Goal: Information Seeking & Learning: Learn about a topic

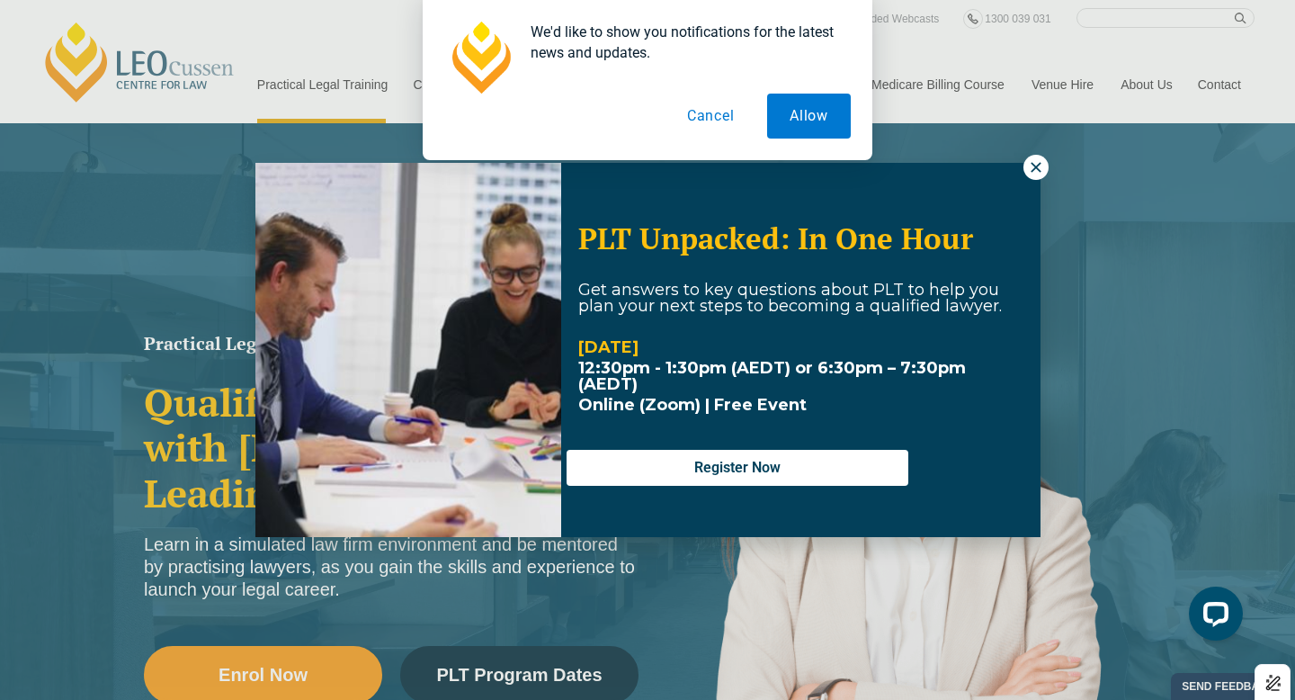
click at [713, 113] on button "Cancel" at bounding box center [711, 116] width 93 height 45
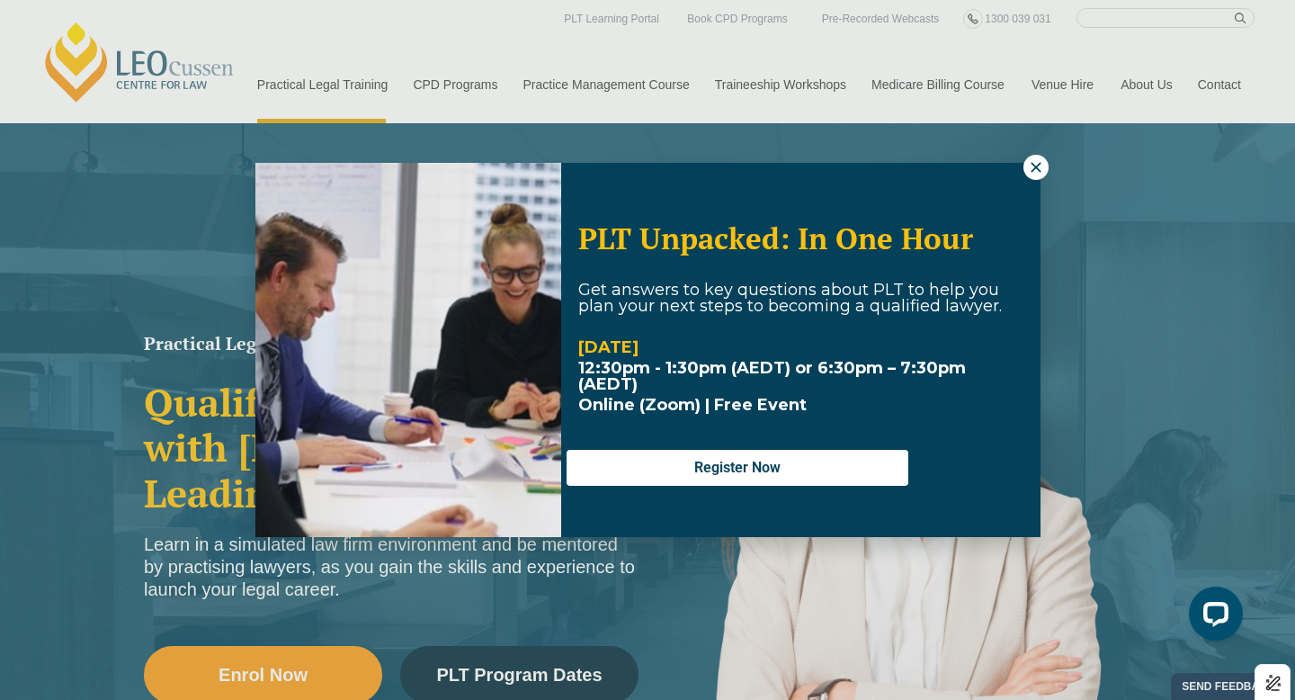
click at [1028, 177] on button at bounding box center [1035, 167] width 25 height 25
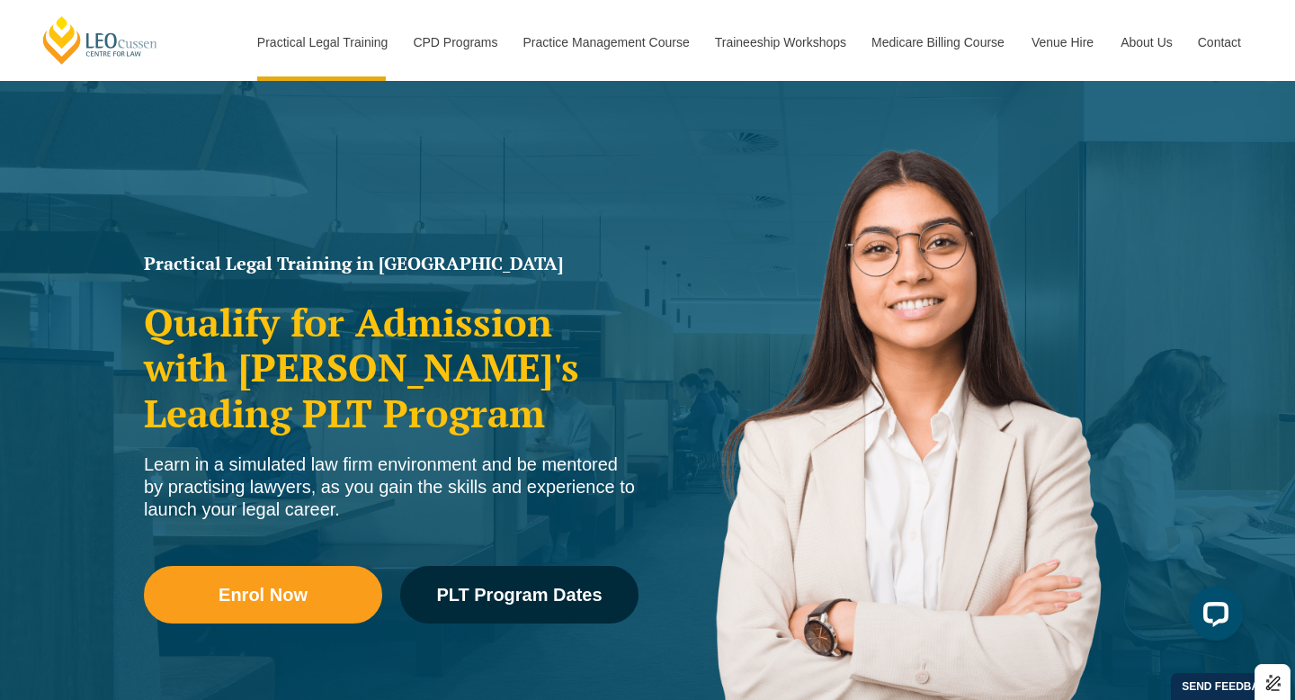
scroll to position [81, 0]
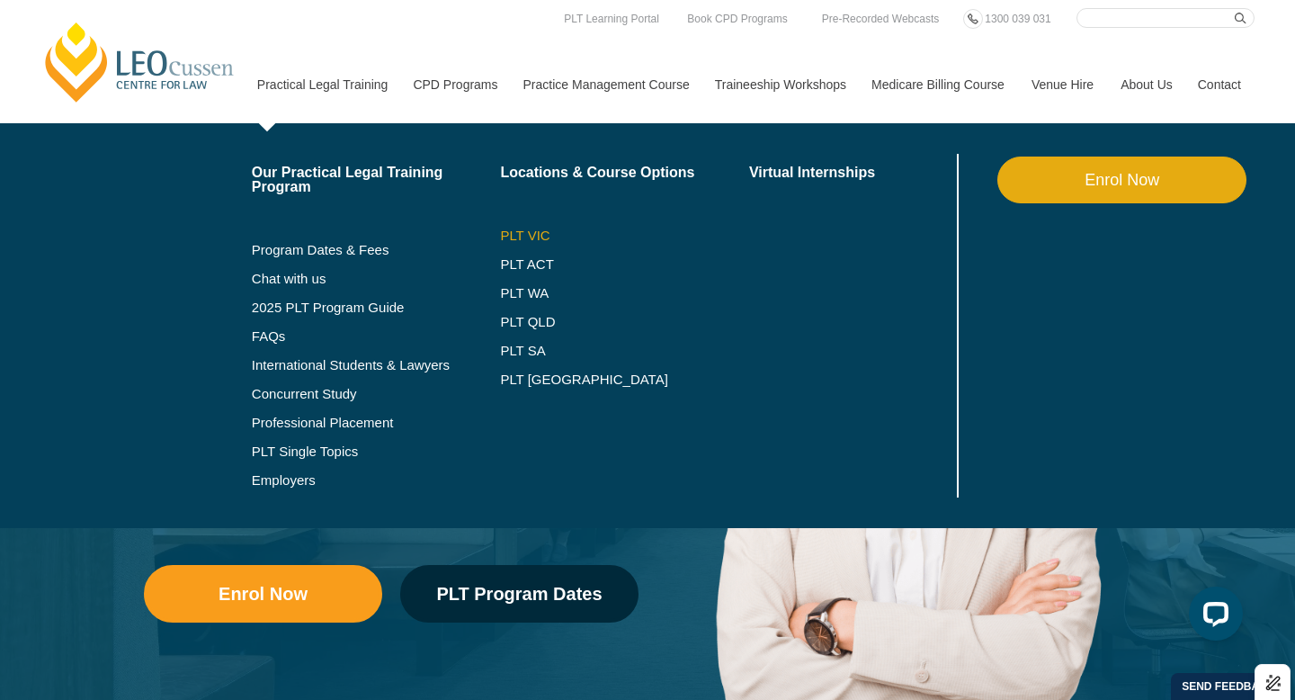
click at [500, 233] on link "PLT VIC" at bounding box center [624, 235] width 249 height 14
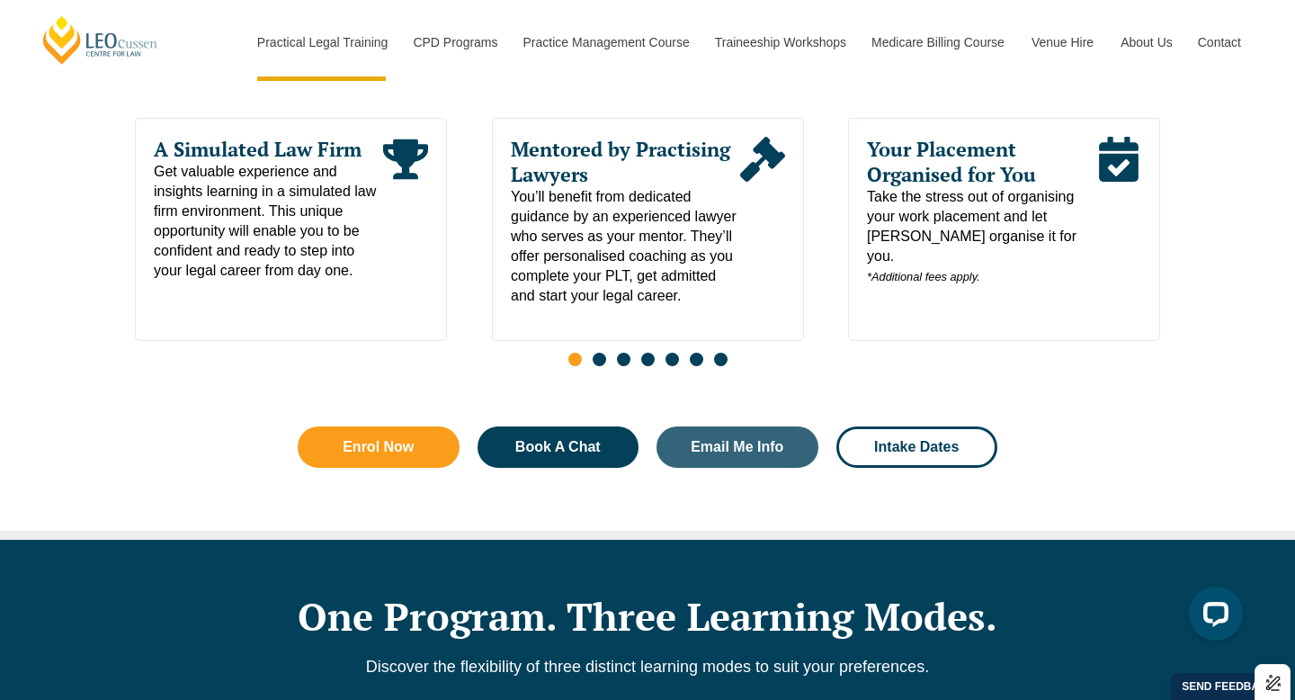
scroll to position [946, 0]
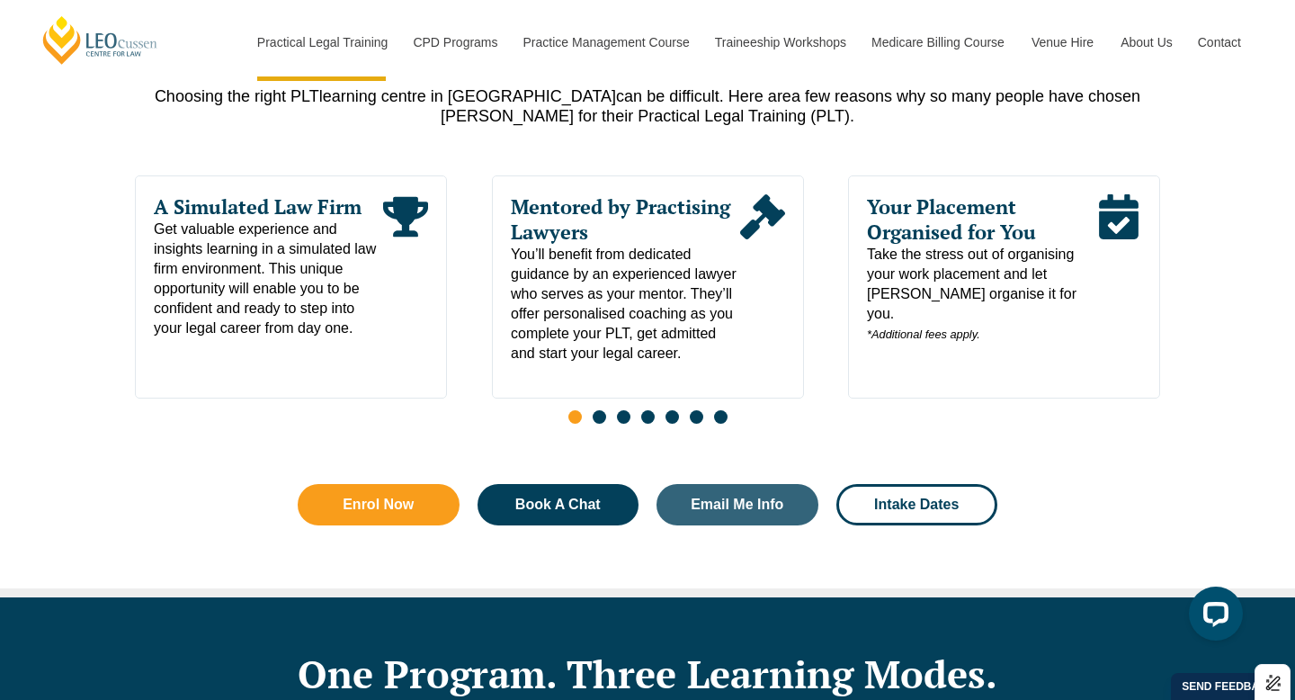
click at [602, 424] on span "Go to slide 2" at bounding box center [599, 416] width 13 height 13
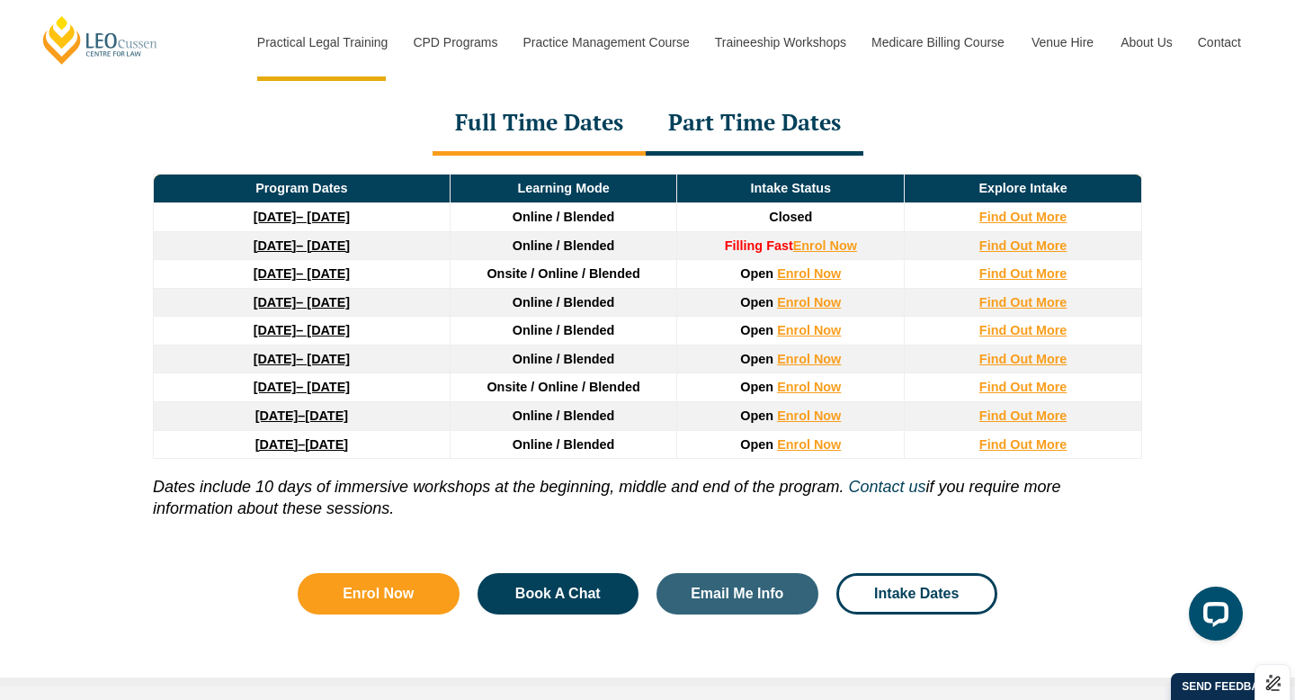
scroll to position [2467, 0]
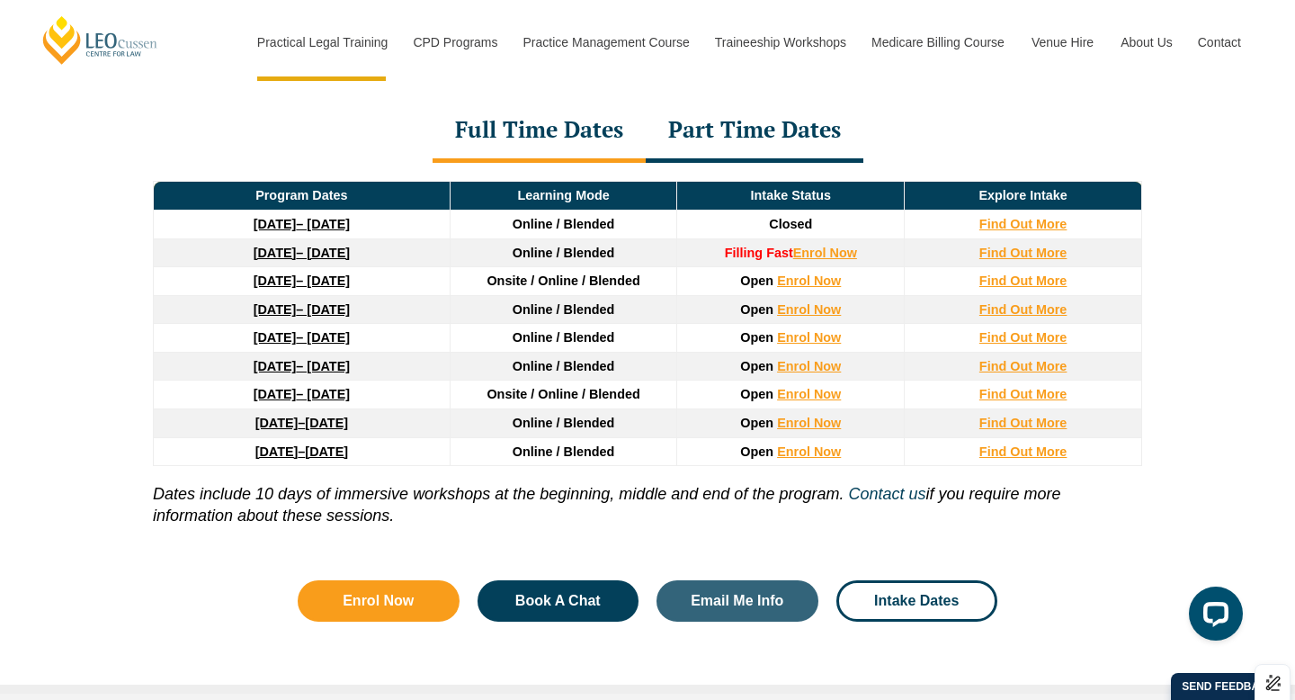
click at [570, 122] on div "Full Time Dates" at bounding box center [539, 131] width 213 height 63
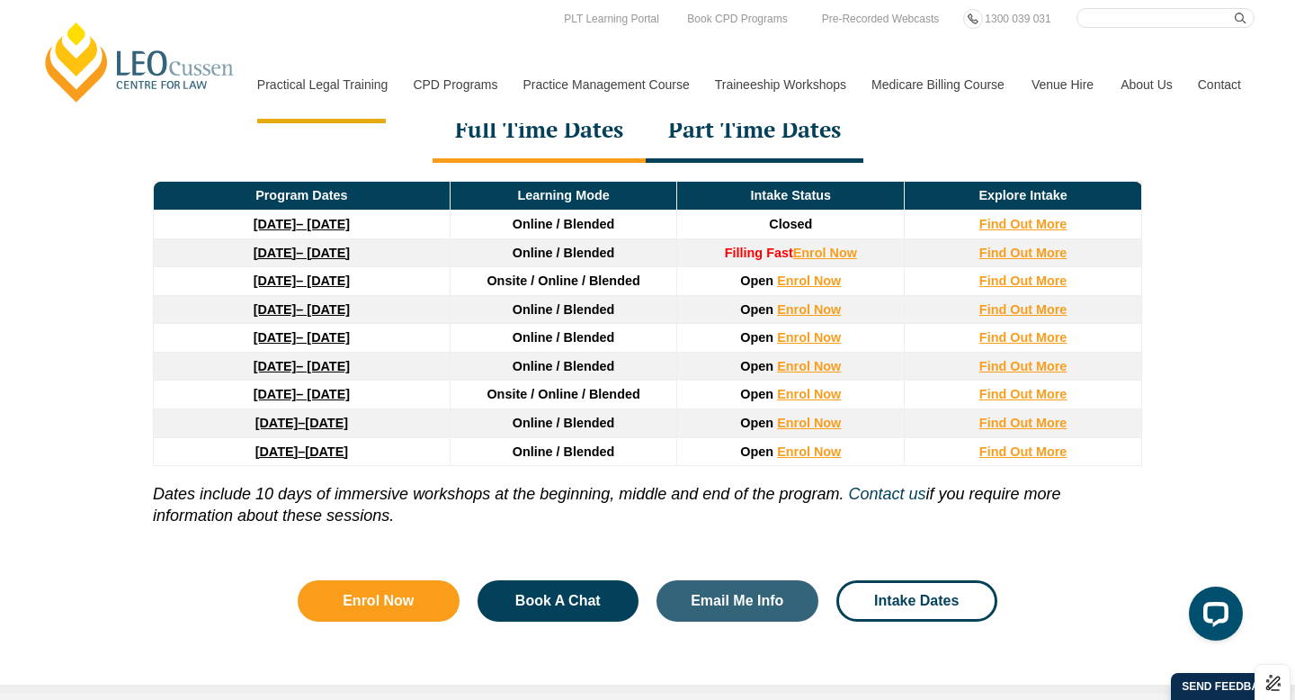
drag, startPoint x: 222, startPoint y: 494, endPoint x: 373, endPoint y: 524, distance: 154.2
click at [373, 524] on p "Dates include 10 days of immersive workshops at the beginning, middle and end o…" at bounding box center [647, 496] width 989 height 60
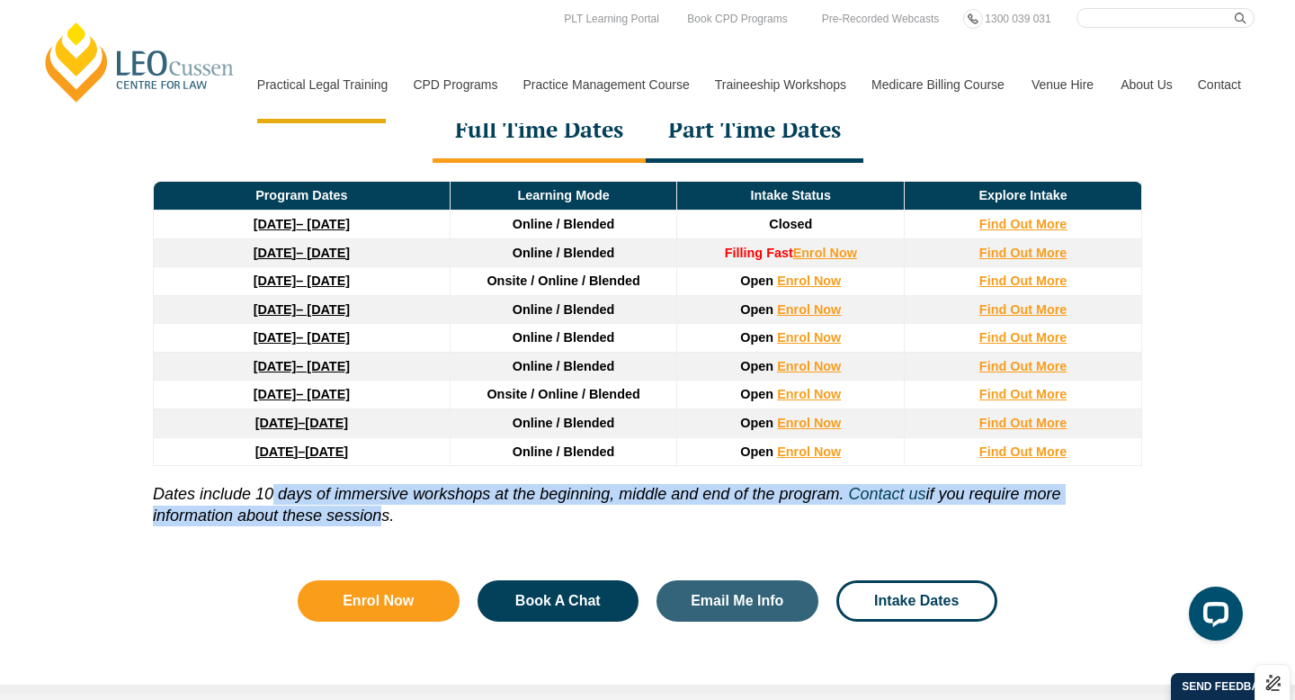
drag, startPoint x: 373, startPoint y: 524, endPoint x: 264, endPoint y: 502, distance: 112.0
click at [264, 502] on p "Dates include 10 days of immersive workshops at the beginning, middle and end o…" at bounding box center [647, 496] width 989 height 60
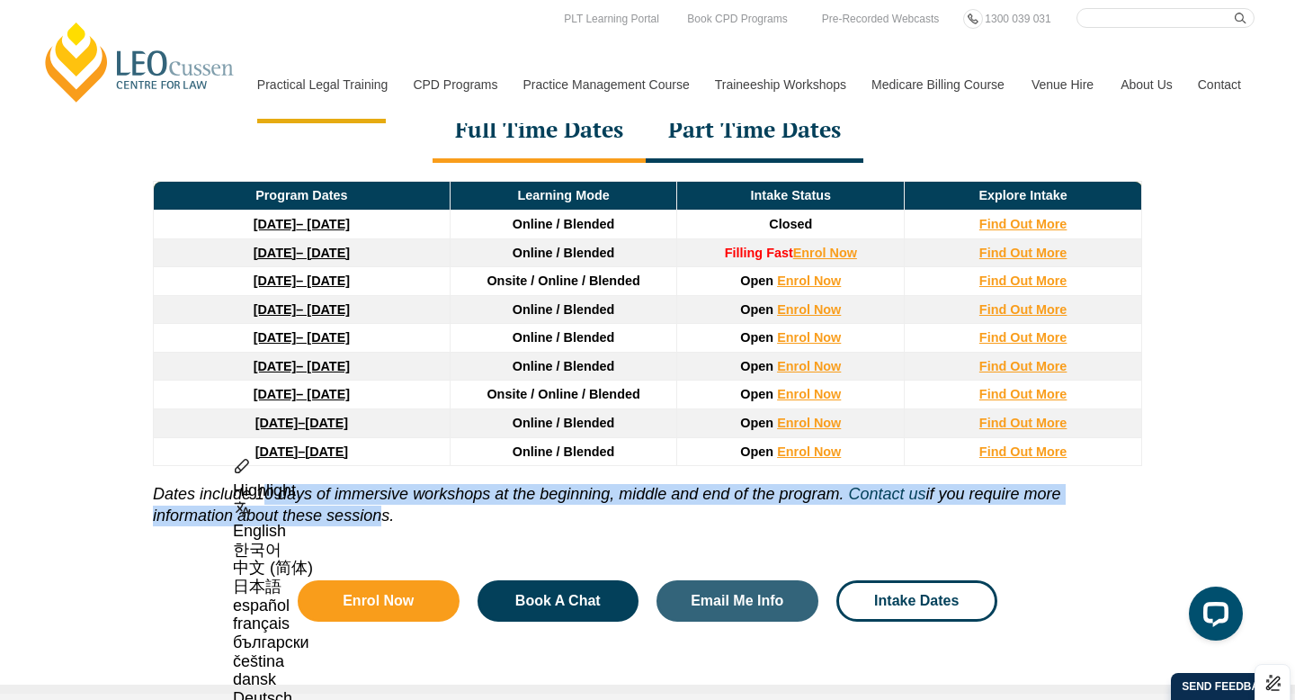
click at [264, 502] on icon "Dates include 10 days of immersive workshops at the beginning, middle and end o…" at bounding box center [498, 494] width 691 height 18
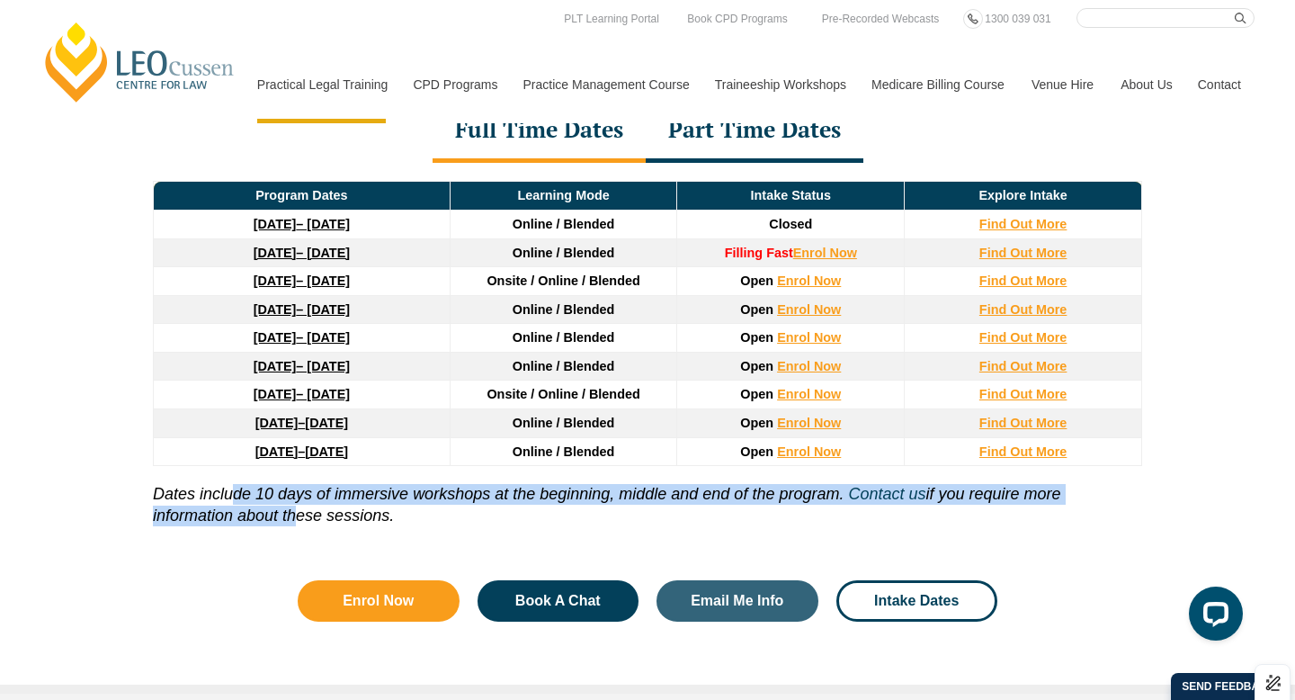
drag, startPoint x: 231, startPoint y: 506, endPoint x: 298, endPoint y: 532, distance: 71.5
click at [298, 532] on div "Program Dates Learning Mode Intake Status Explore Intake 22 September 2025 – 20…" at bounding box center [647, 358] width 1025 height 390
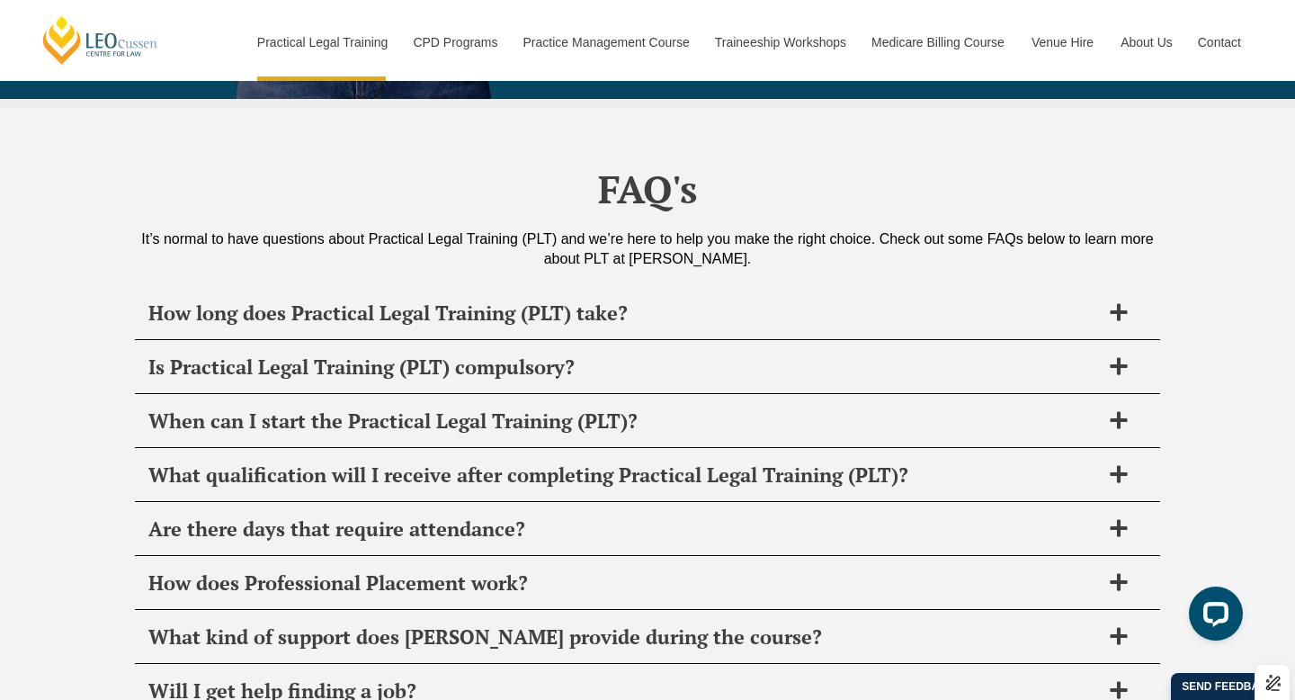
scroll to position [8530, 0]
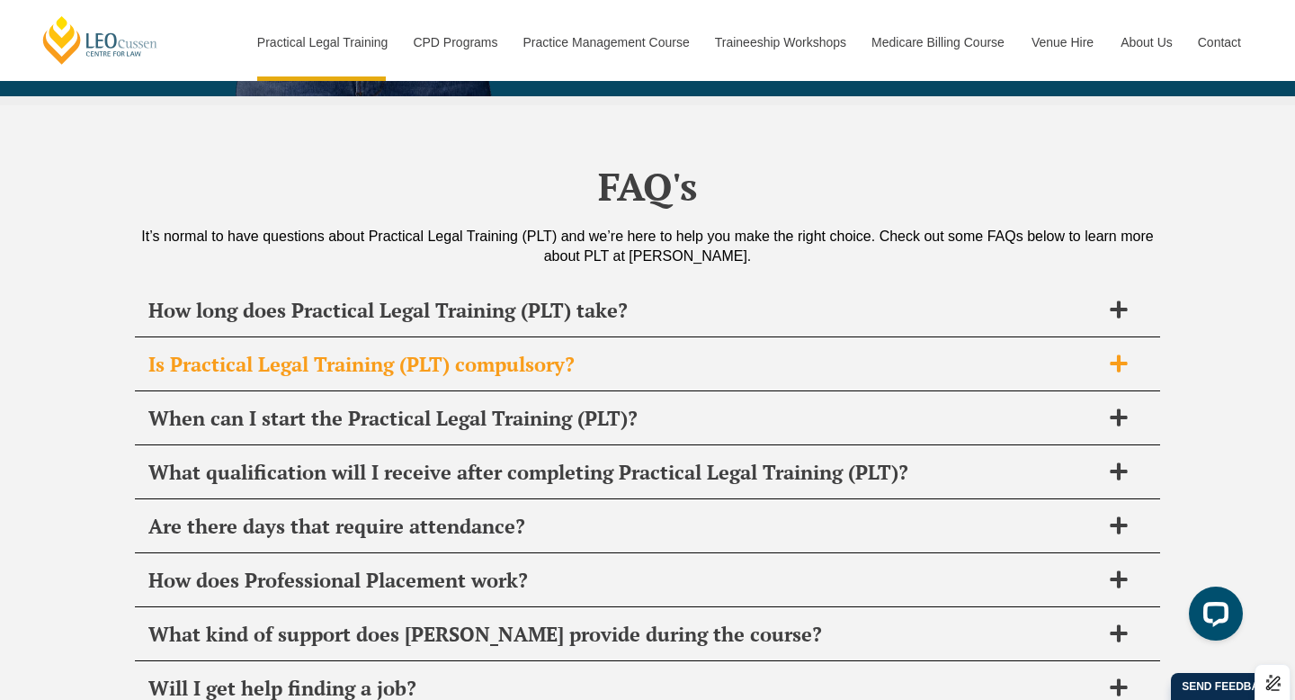
click at [638, 352] on h2 "Is Practical Legal Training (PLT) compulsory?" at bounding box center [624, 364] width 952 height 25
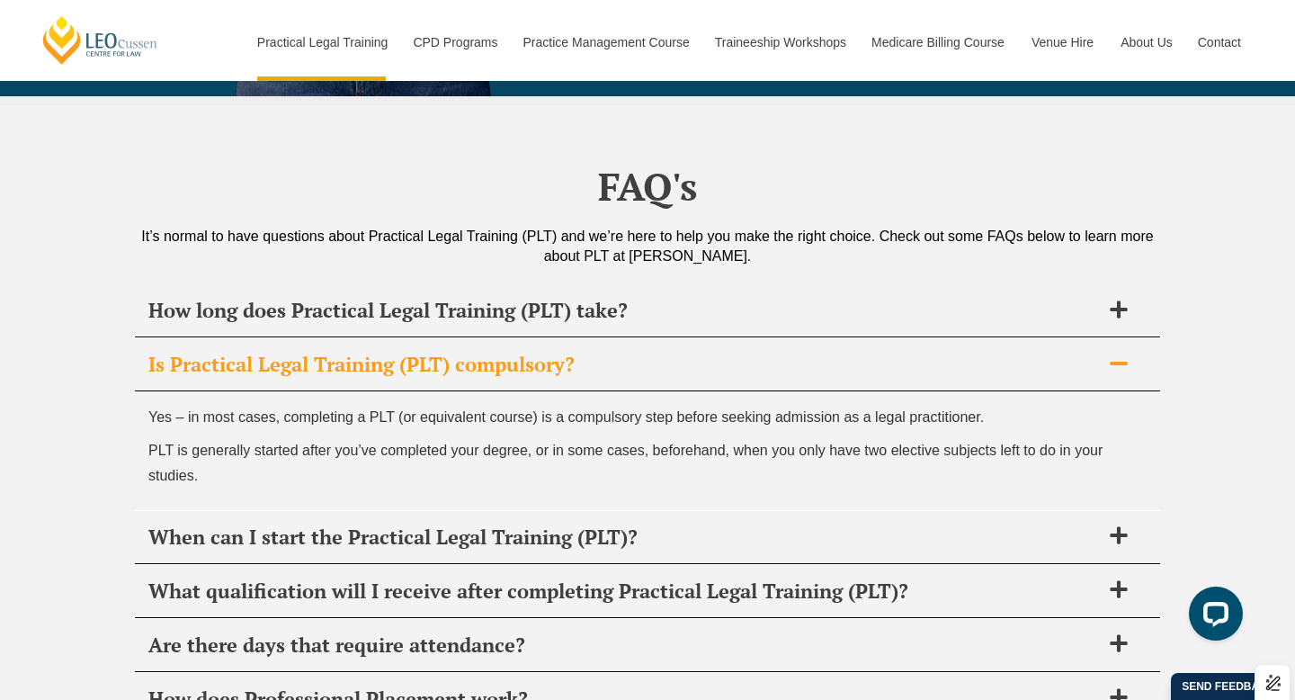
click at [638, 352] on h2 "Is Practical Legal Training (PLT) compulsory?" at bounding box center [624, 364] width 952 height 25
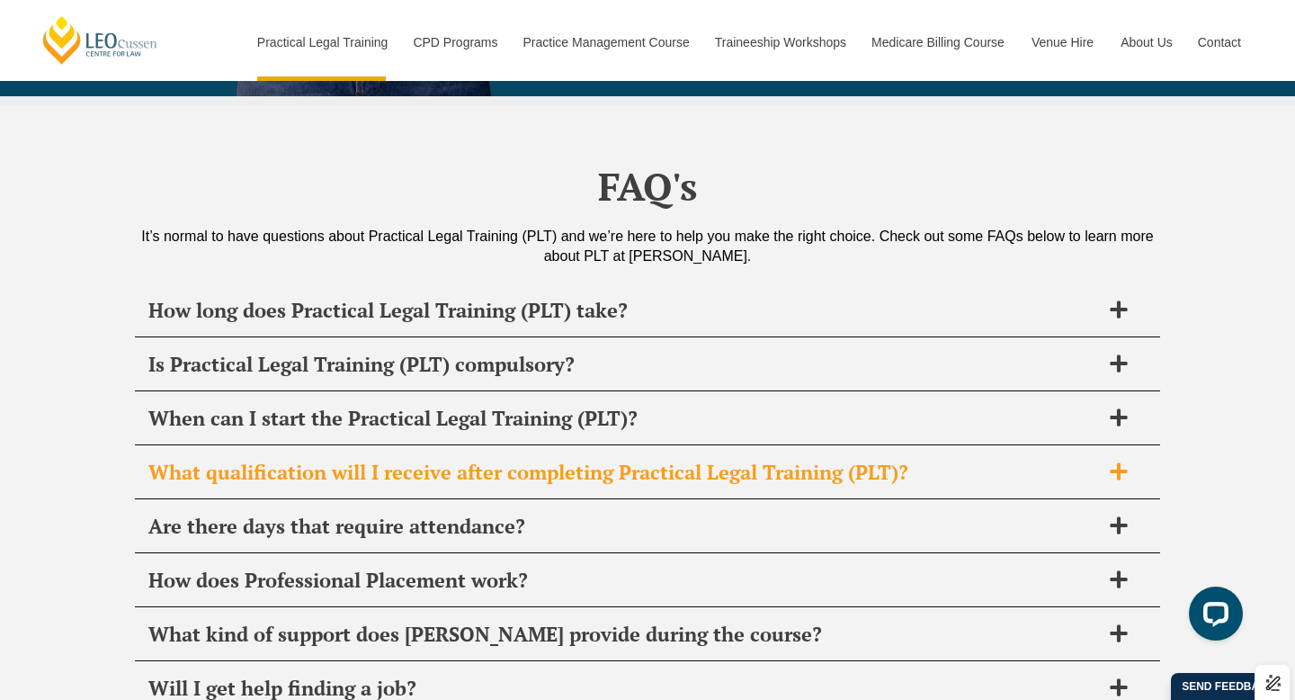
click at [535, 460] on h2 "What qualification will I receive after completing Practical Legal Training (PL…" at bounding box center [624, 472] width 952 height 25
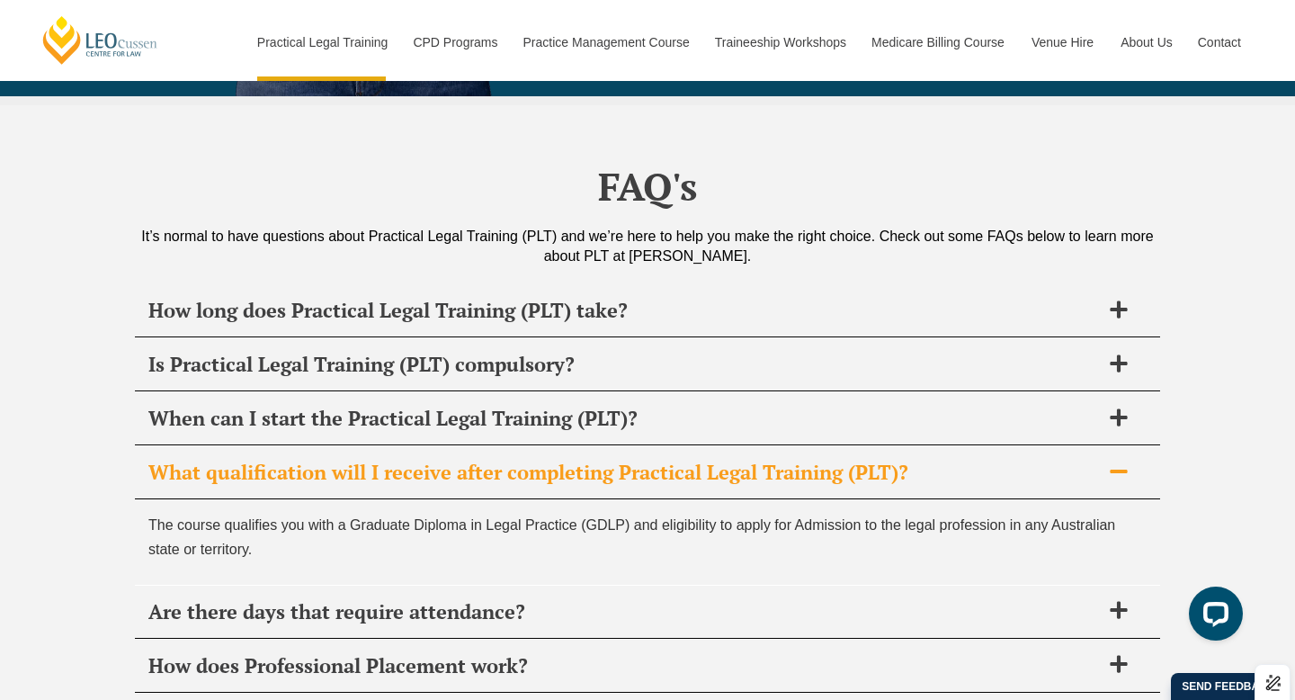
click at [535, 460] on h2 "What qualification will I receive after completing Practical Legal Training (PL…" at bounding box center [624, 472] width 952 height 25
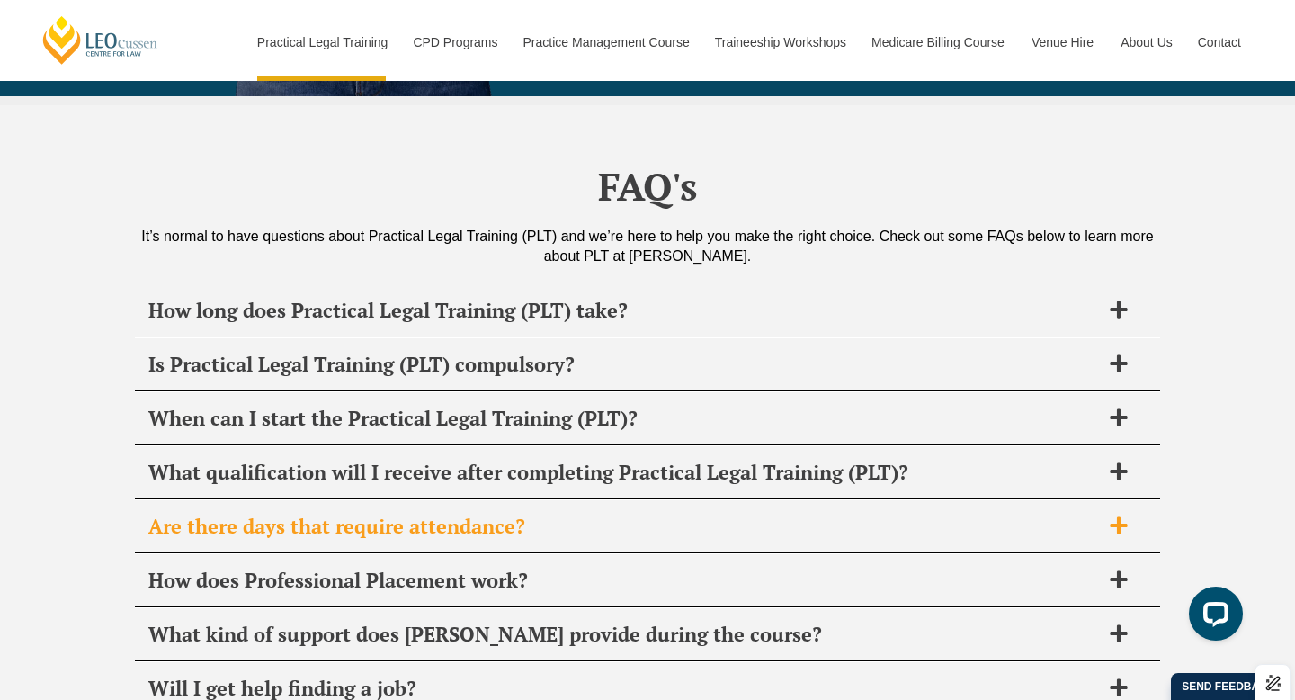
click at [478, 514] on h2 "Are there days that require attendance?" at bounding box center [624, 526] width 952 height 25
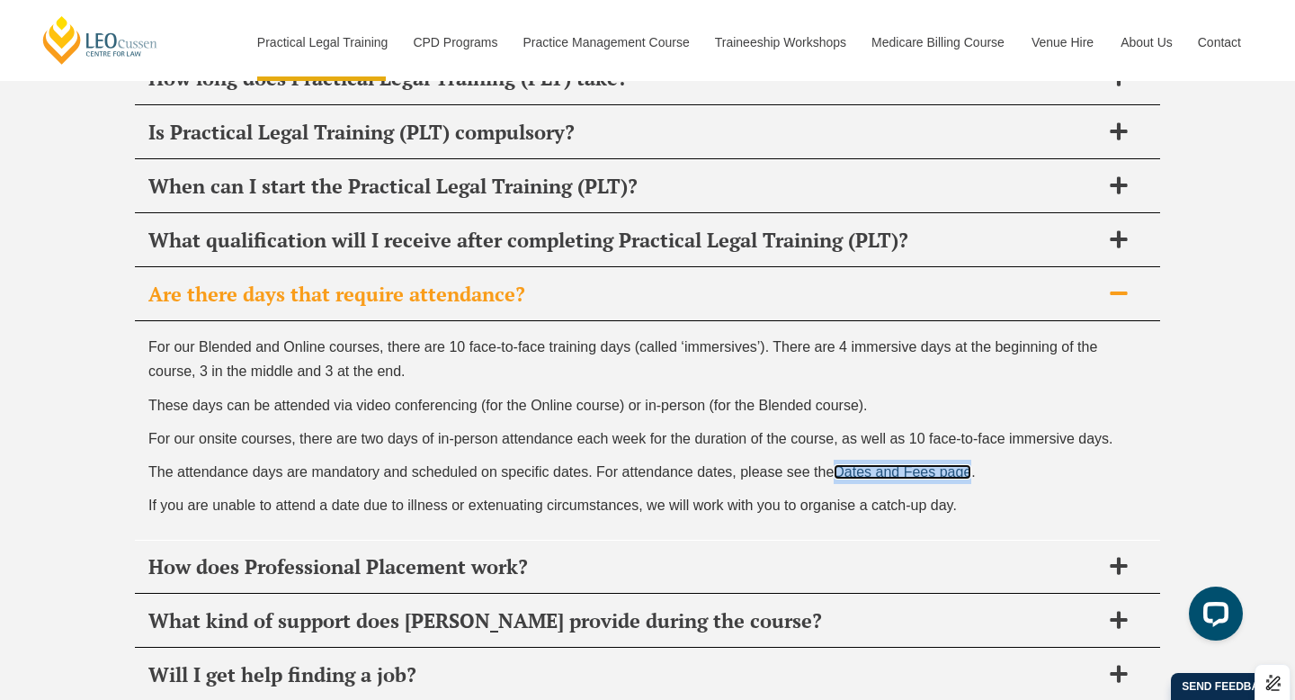
scroll to position [8774, 0]
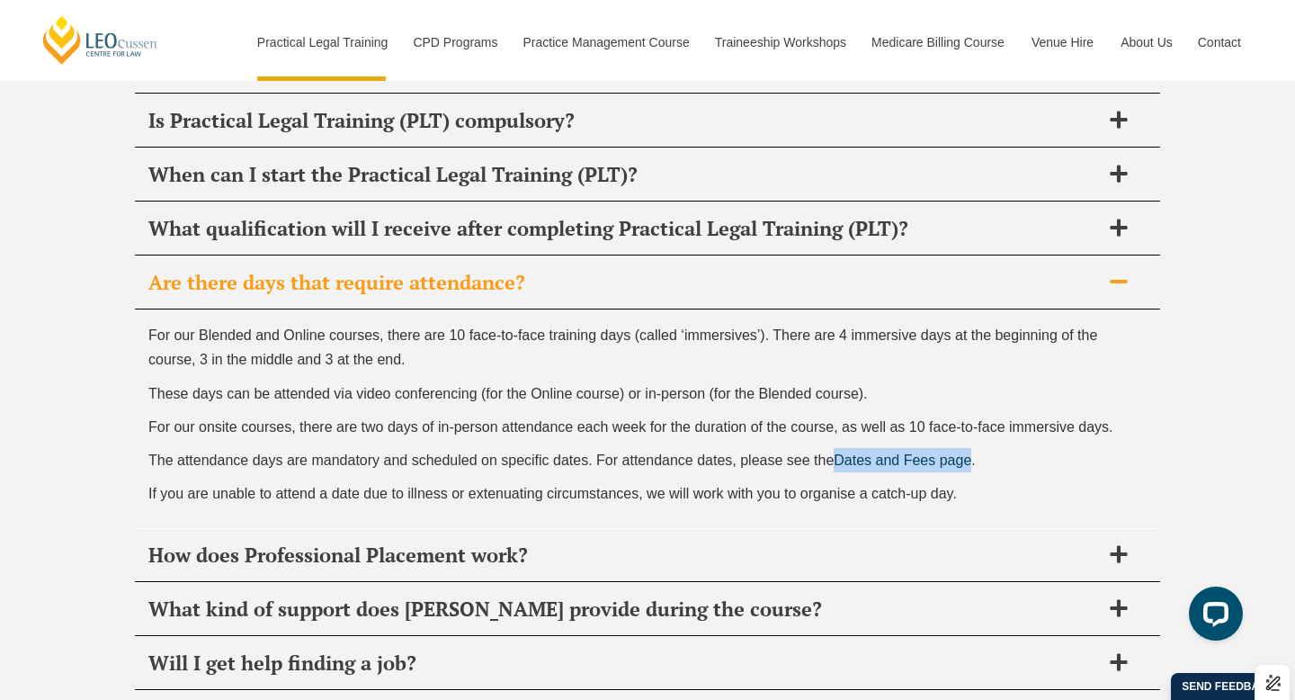
click at [488, 270] on h2 "Are there days that require attendance?" at bounding box center [624, 282] width 952 height 25
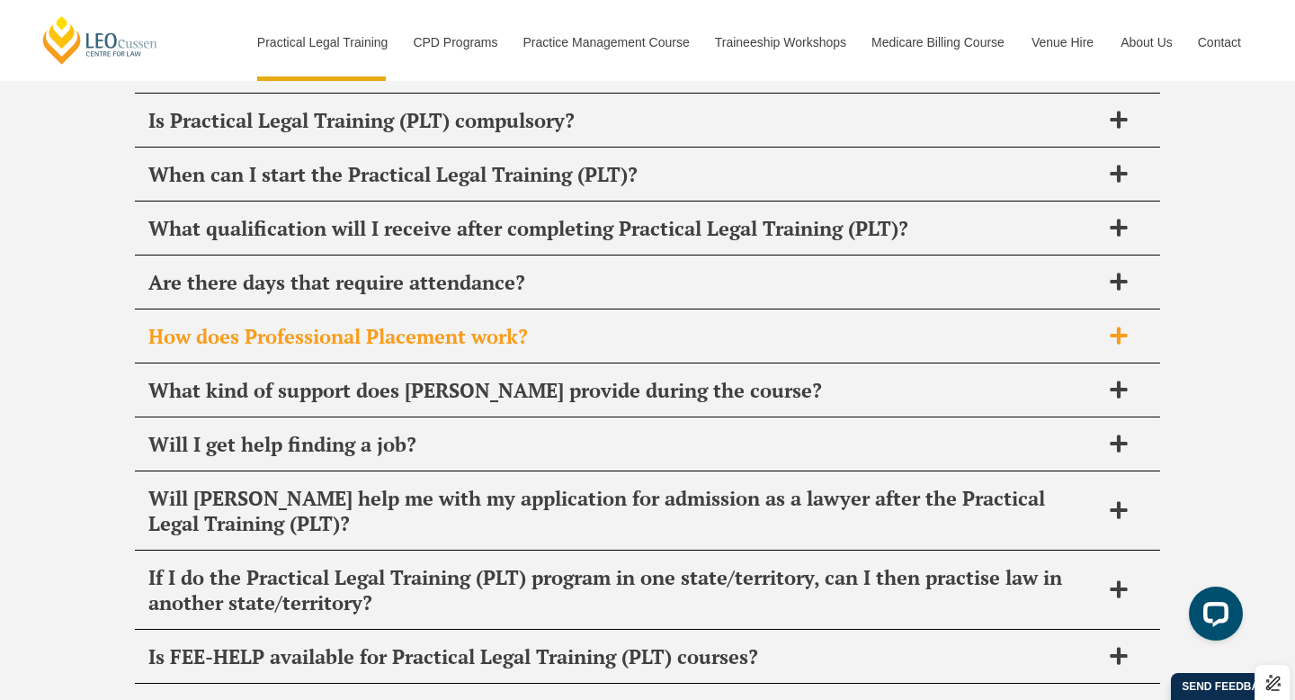
click at [452, 324] on h2 "How does Professional Placement work?" at bounding box center [624, 336] width 952 height 25
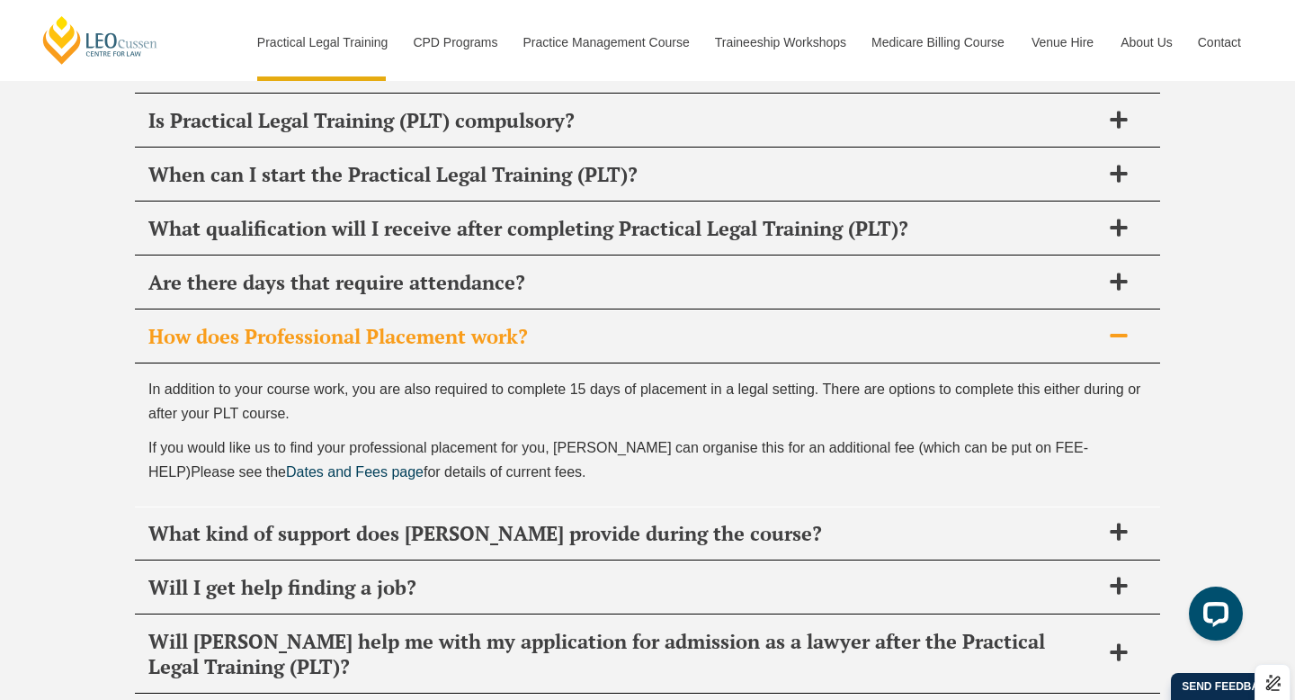
click at [452, 324] on h2 "How does Professional Placement work?" at bounding box center [624, 336] width 952 height 25
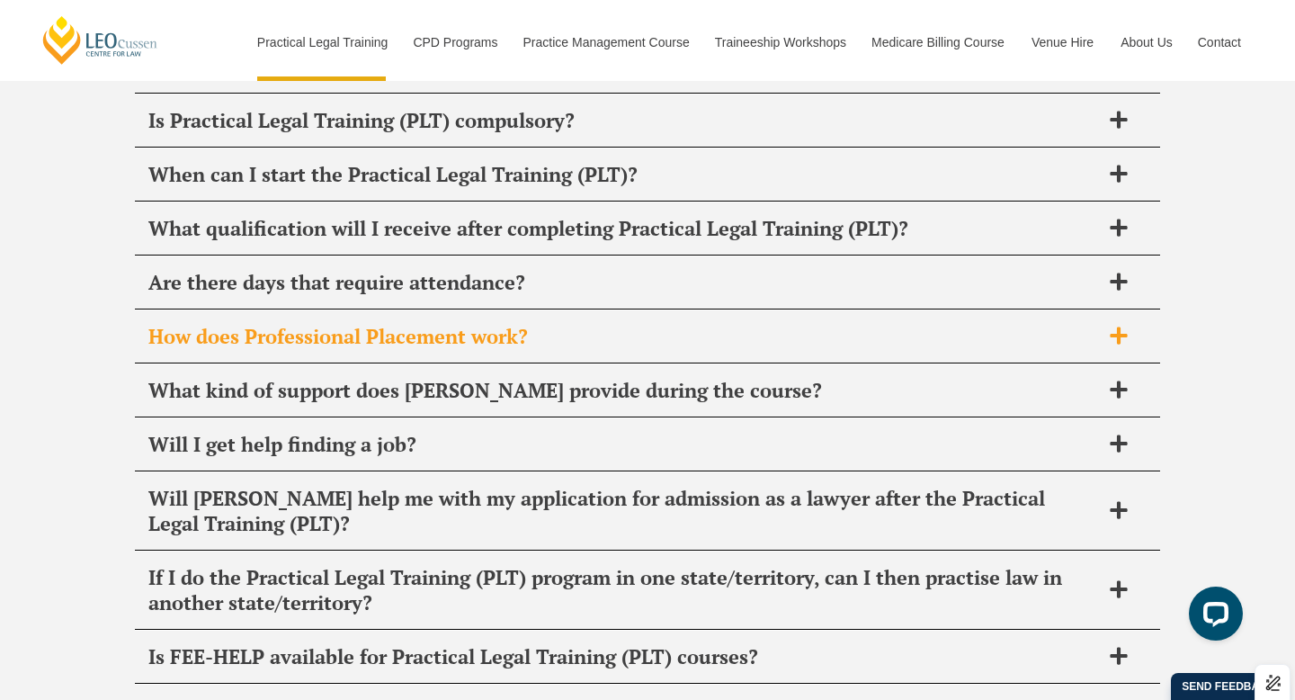
click at [452, 324] on h2 "How does Professional Placement work?" at bounding box center [624, 336] width 952 height 25
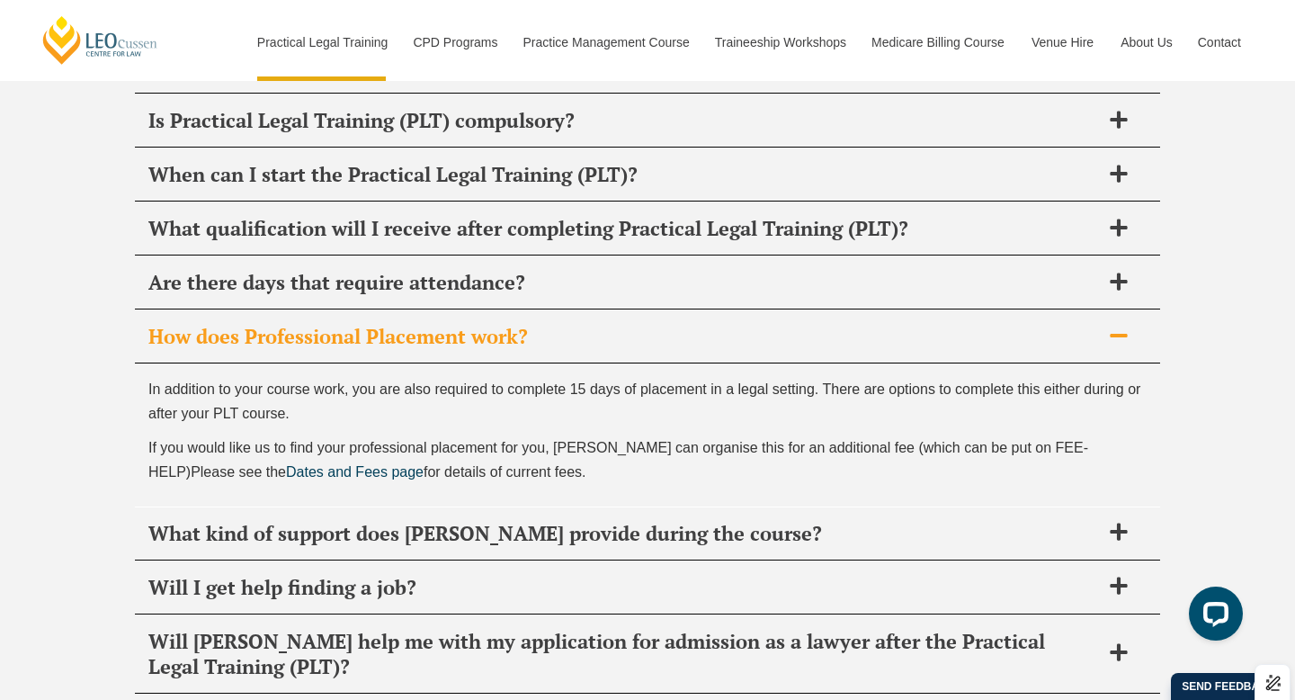
click at [452, 324] on h2 "How does Professional Placement work?" at bounding box center [624, 336] width 952 height 25
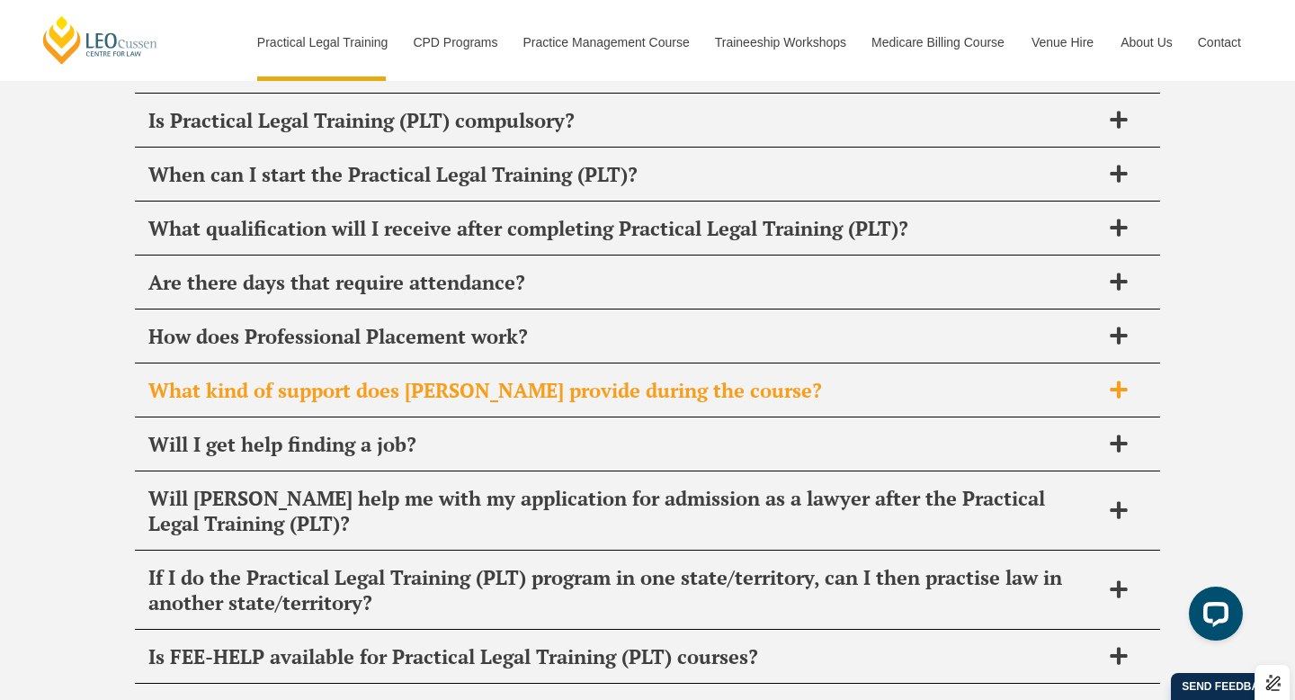
click at [418, 378] on h2 "What kind of support does Leo Cussen provide during the course?" at bounding box center [624, 390] width 952 height 25
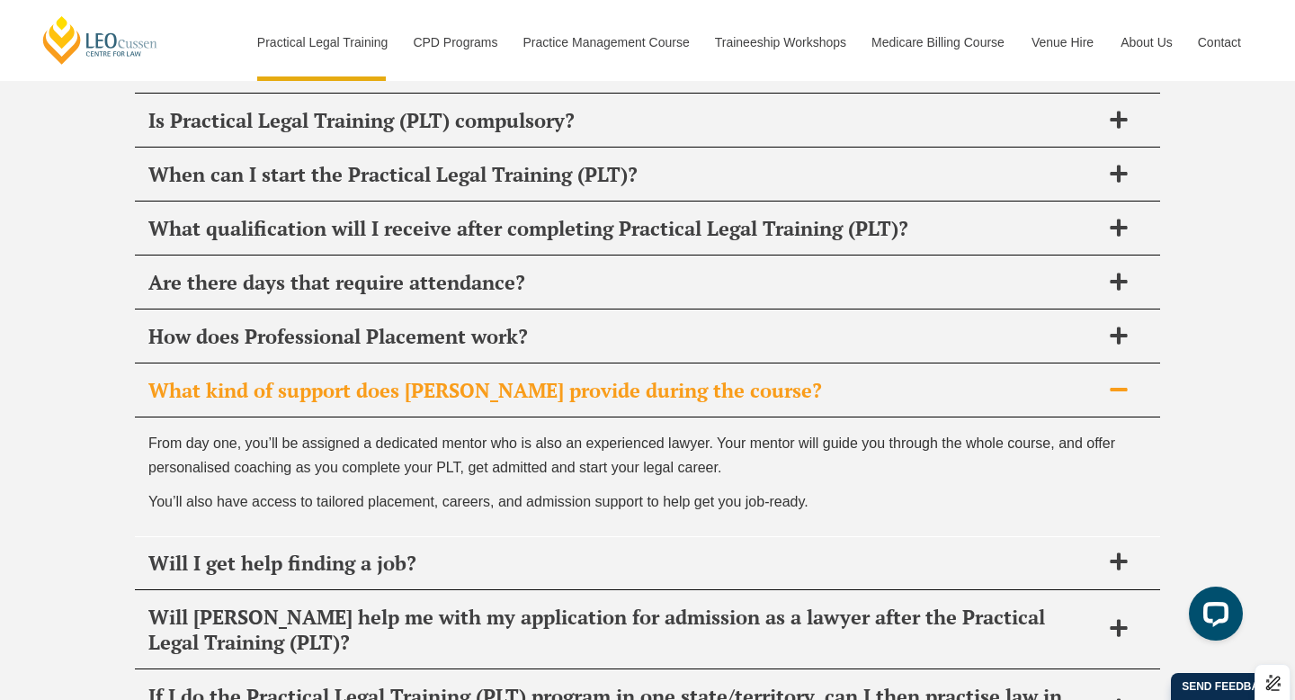
click at [418, 378] on h2 "What kind of support does Leo Cussen provide during the course?" at bounding box center [624, 390] width 952 height 25
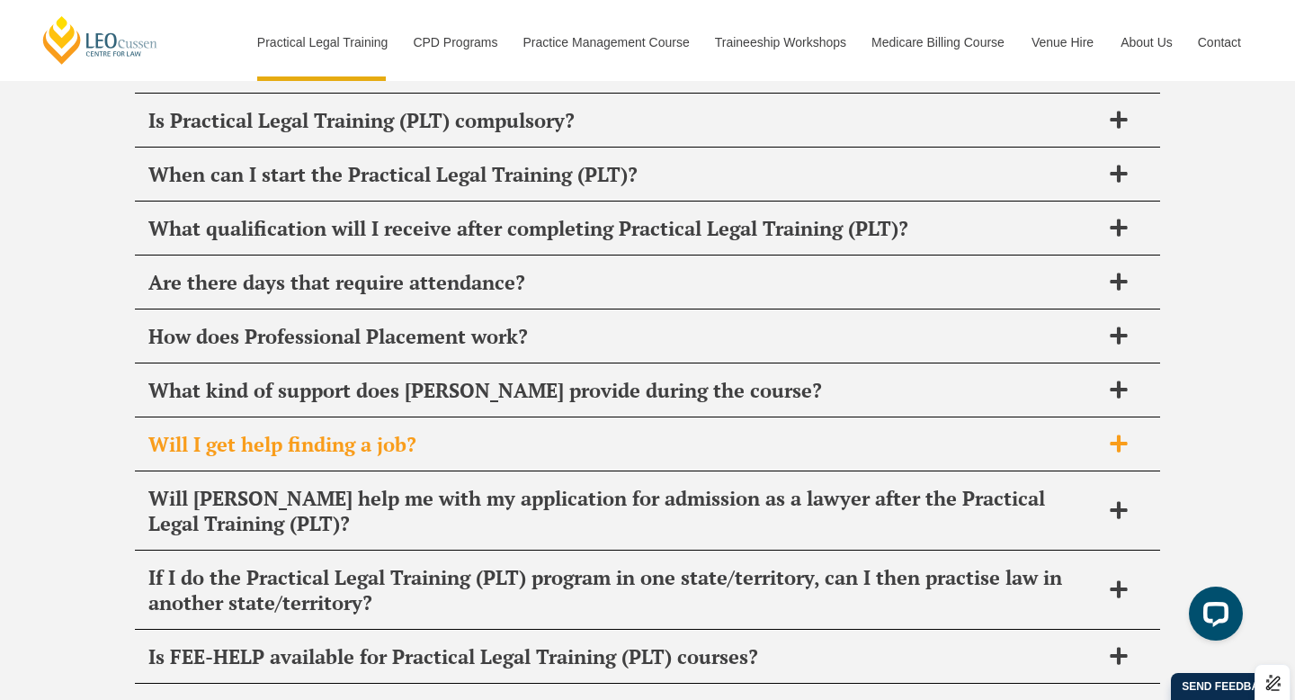
click at [381, 432] on h2 "Will I get help finding a job?" at bounding box center [624, 444] width 952 height 25
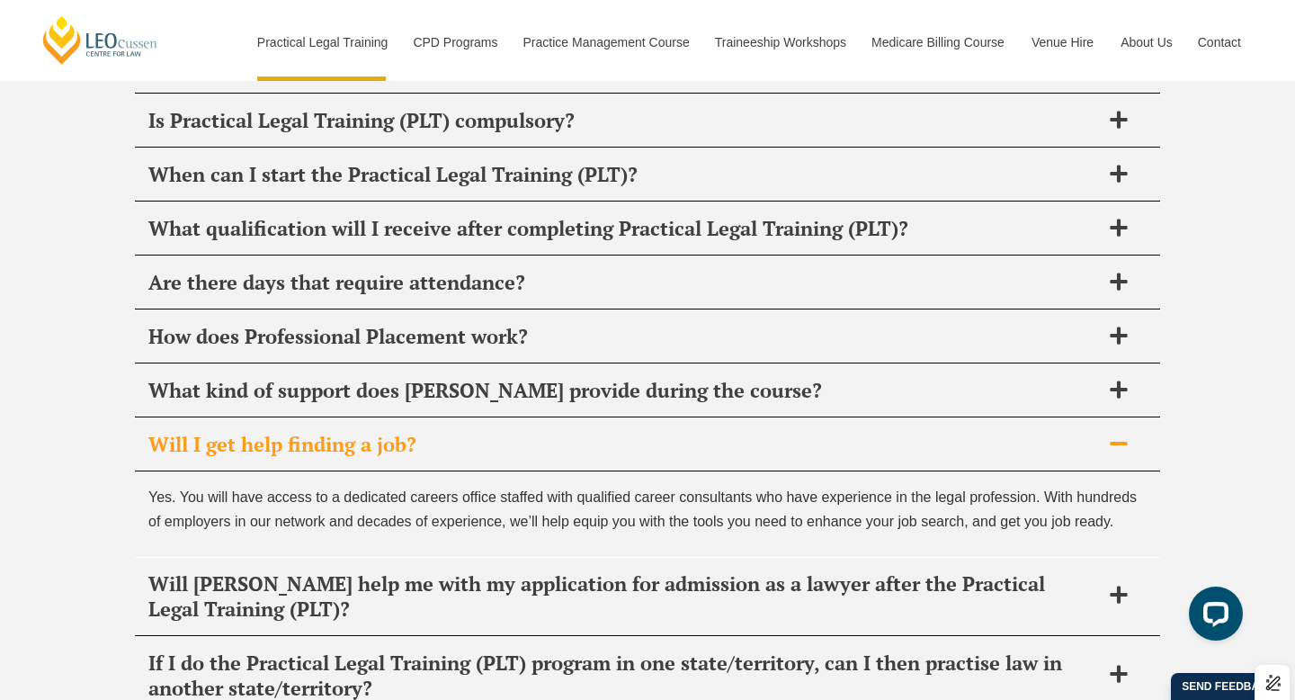
click at [381, 432] on h2 "Will I get help finding a job?" at bounding box center [624, 444] width 952 height 25
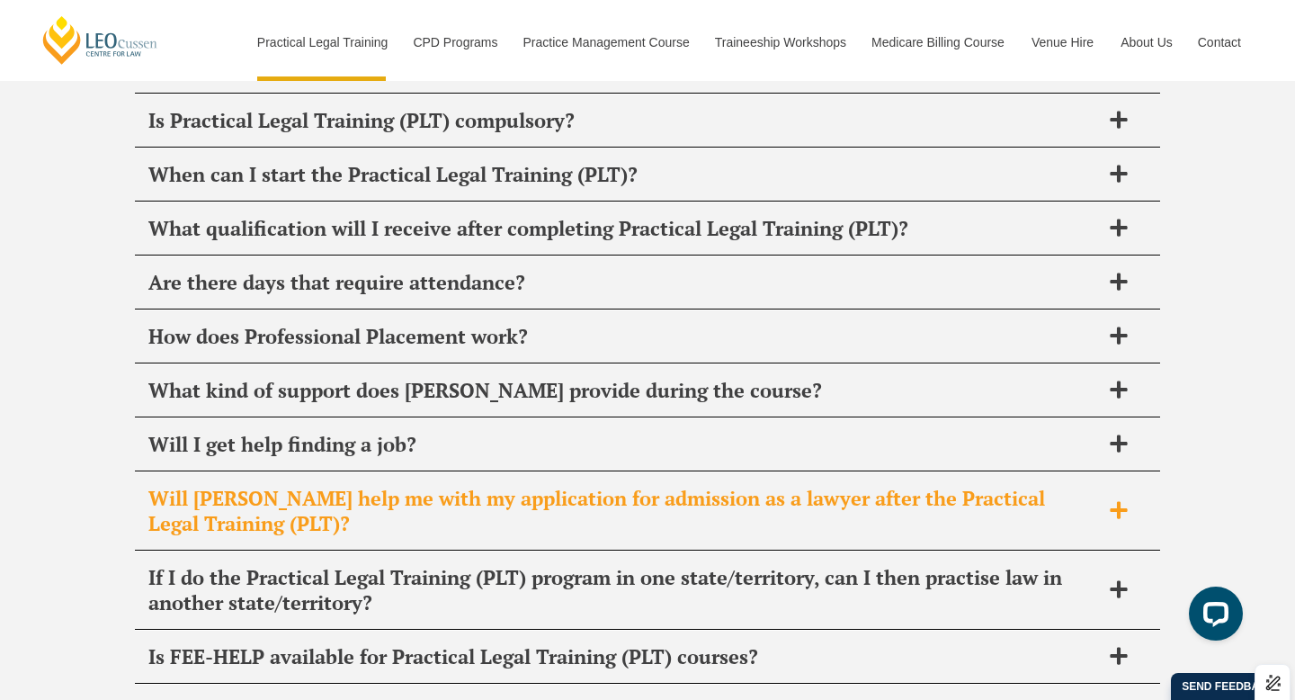
click at [413, 486] on h2 "Will Leo Cussen help me with my application for admission as a lawyer after the…" at bounding box center [624, 511] width 952 height 50
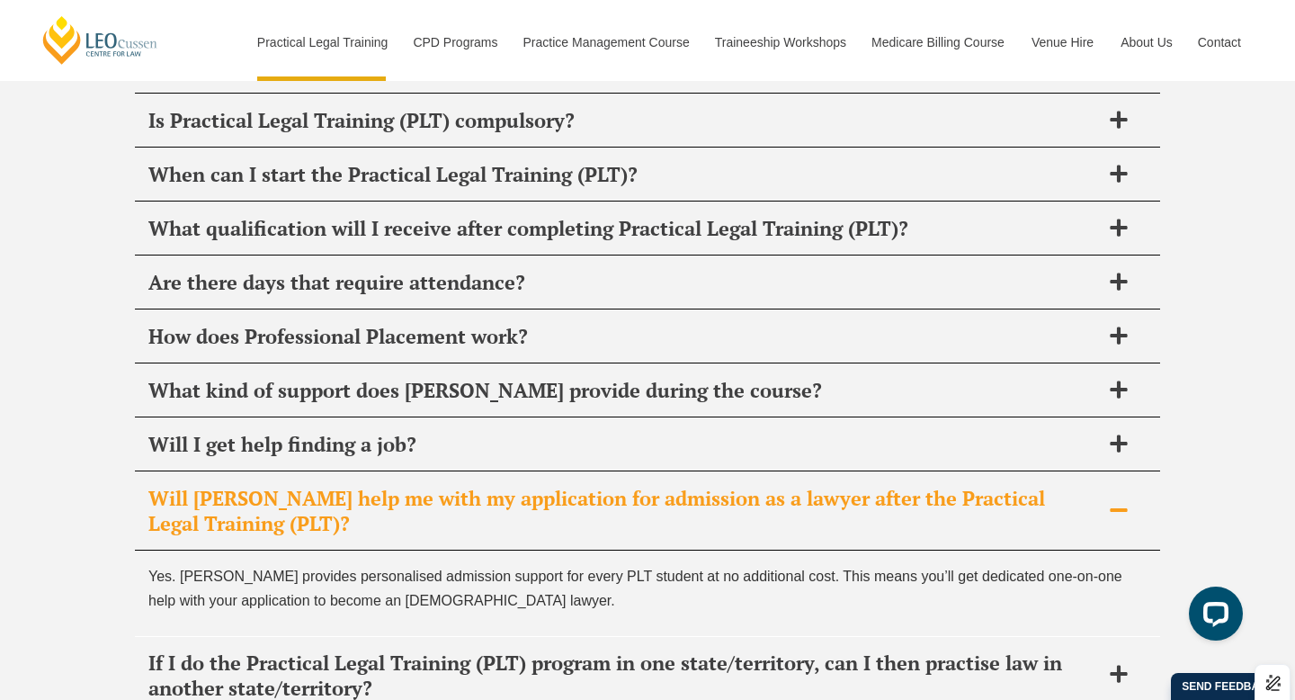
click at [413, 486] on h2 "Will Leo Cussen help me with my application for admission as a lawyer after the…" at bounding box center [624, 511] width 952 height 50
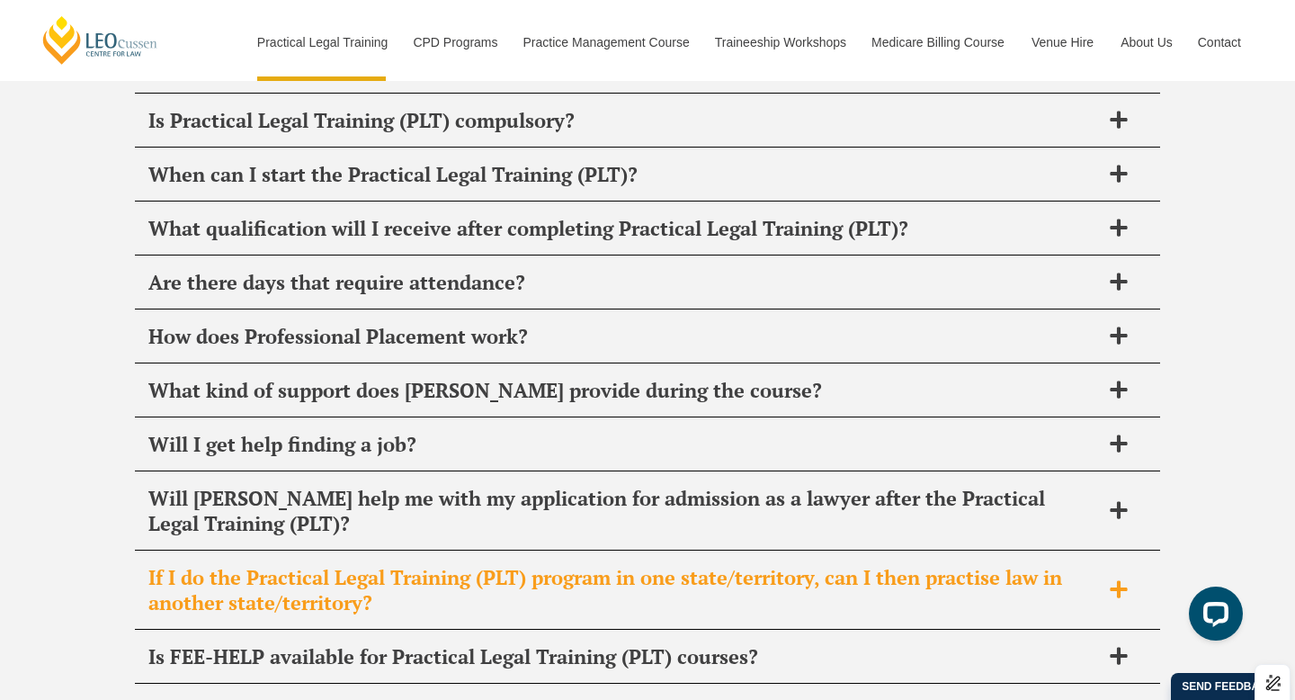
click at [400, 565] on h2 "If I do the Practical Legal Training (PLT) program in one state/territory, can …" at bounding box center [624, 590] width 952 height 50
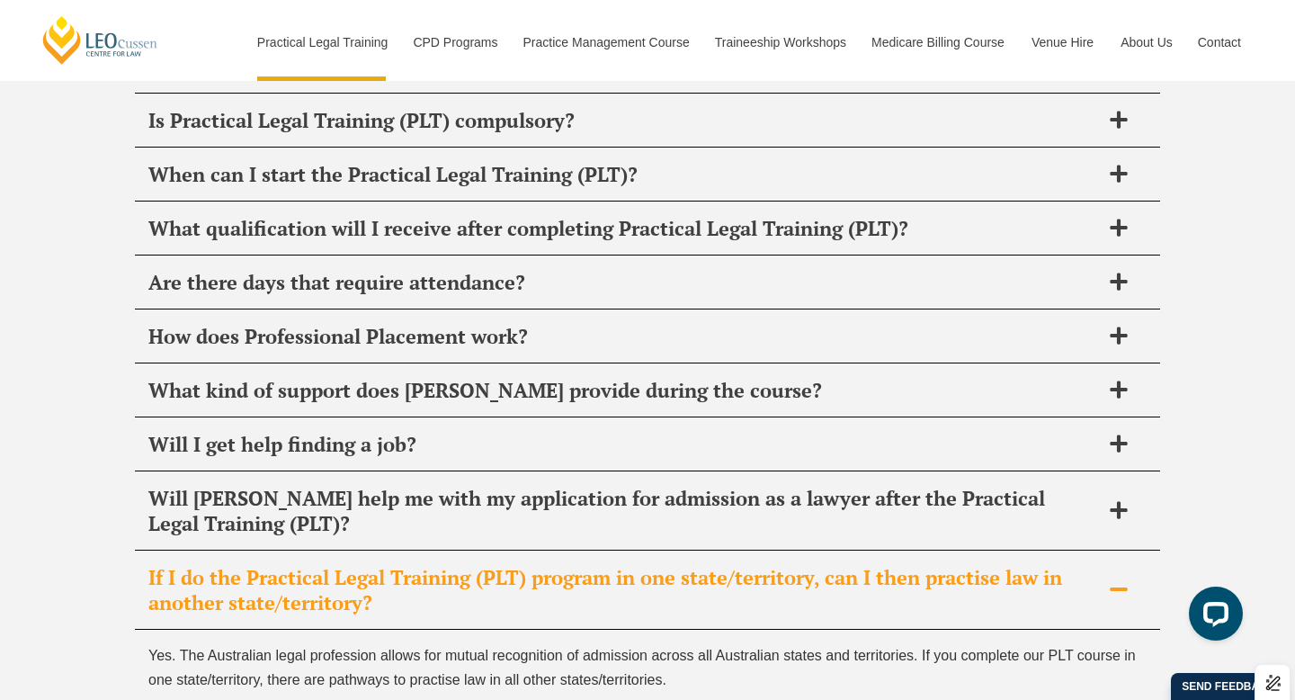
click at [400, 565] on h2 "If I do the Practical Legal Training (PLT) program in one state/territory, can …" at bounding box center [624, 590] width 952 height 50
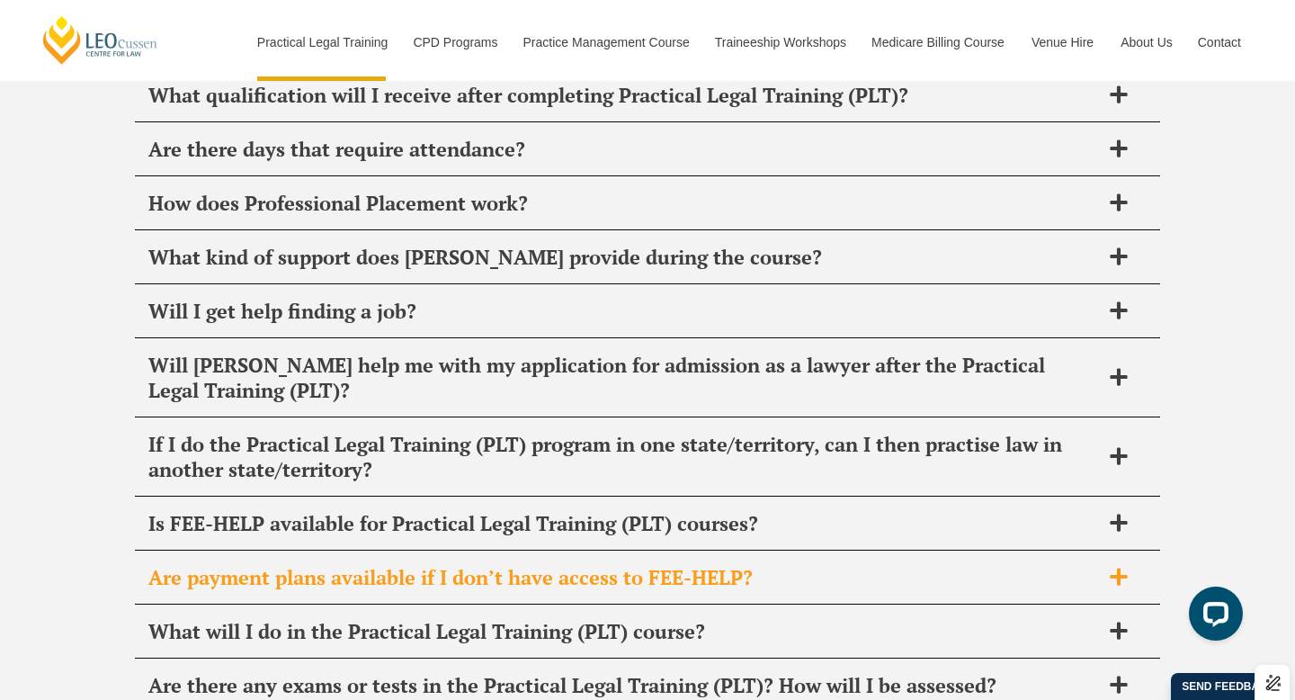
scroll to position [8917, 0]
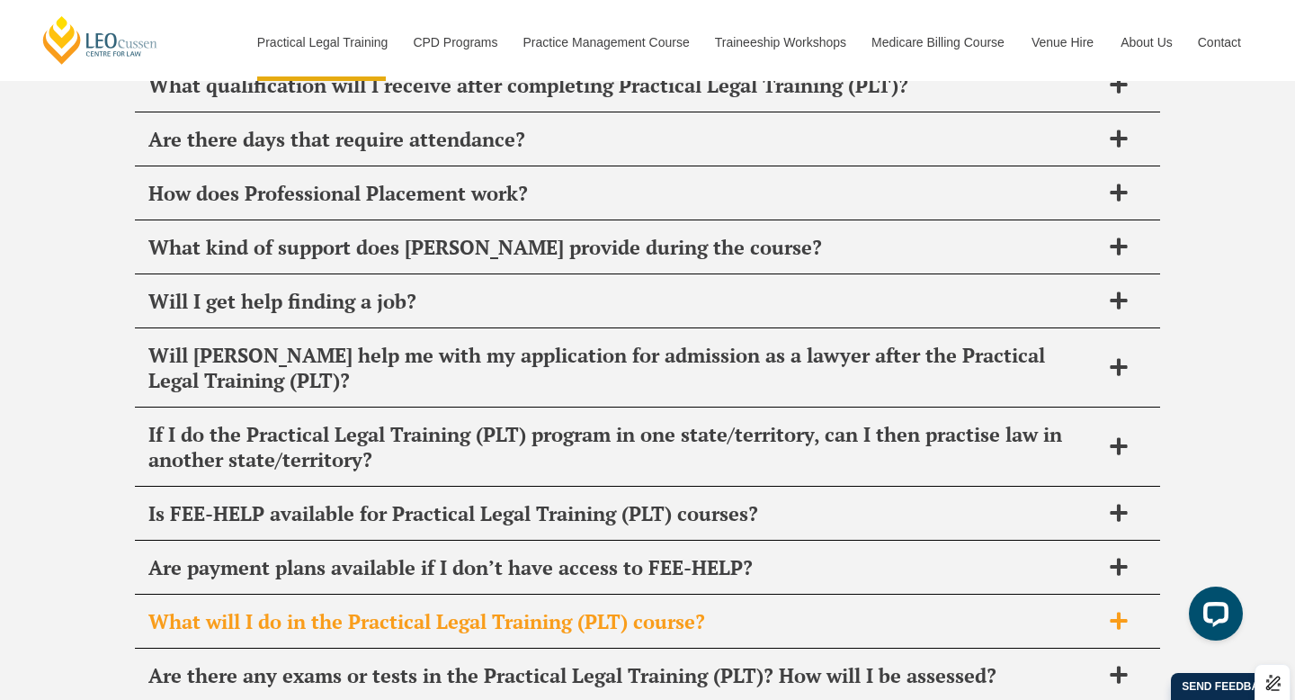
click at [380, 609] on h2 "What will I do in the Practical Legal Training (PLT) course?" at bounding box center [624, 621] width 952 height 25
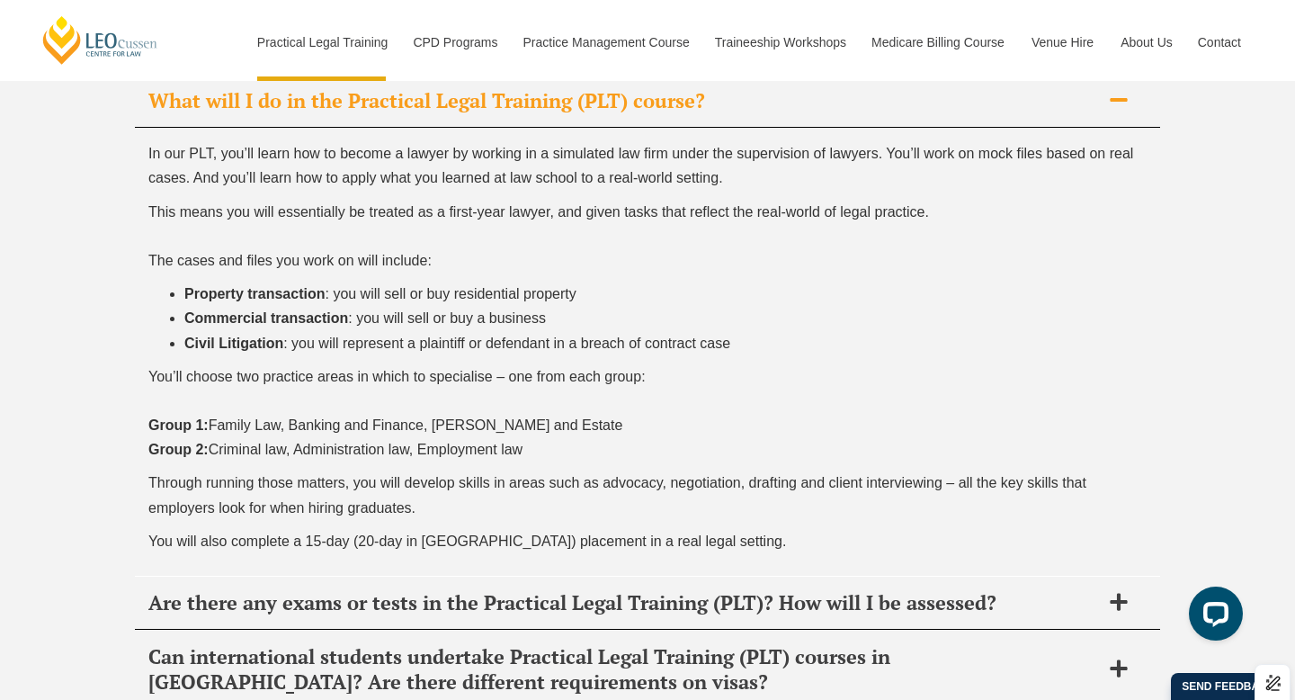
scroll to position [9464, 0]
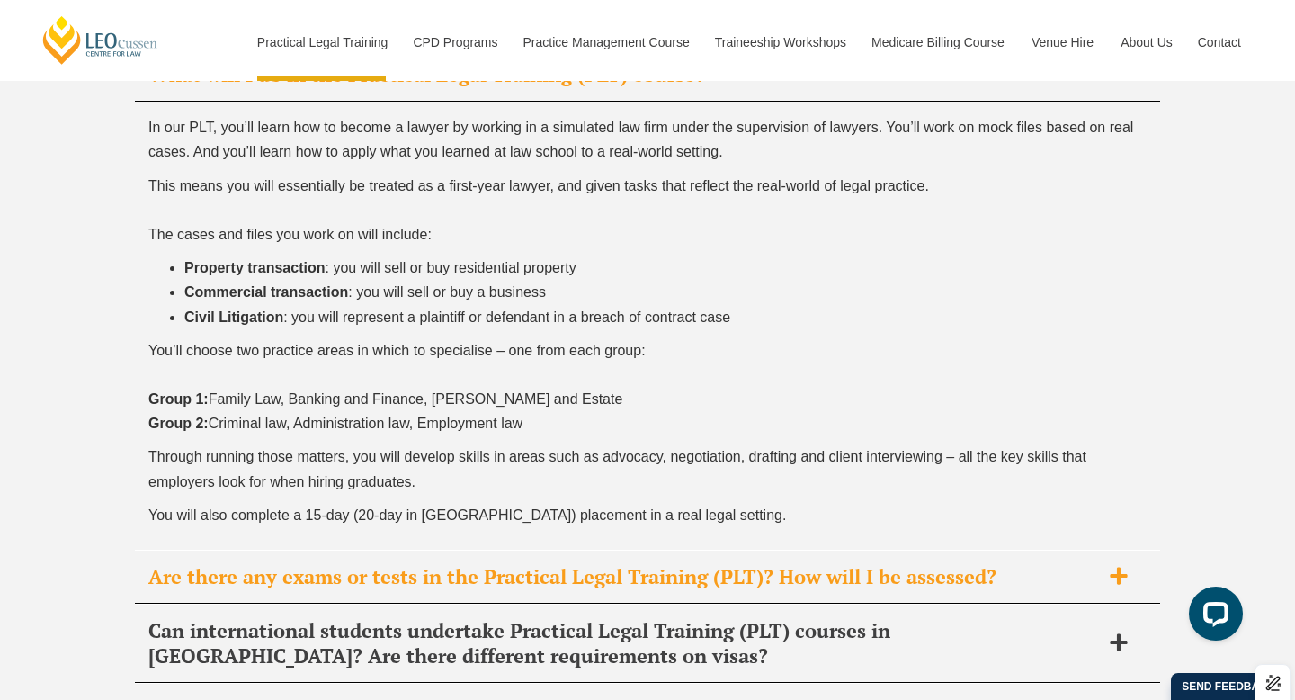
click at [385, 564] on h2 "Are there any exams or tests in the Practical Legal Training (PLT)? How will I …" at bounding box center [624, 576] width 952 height 25
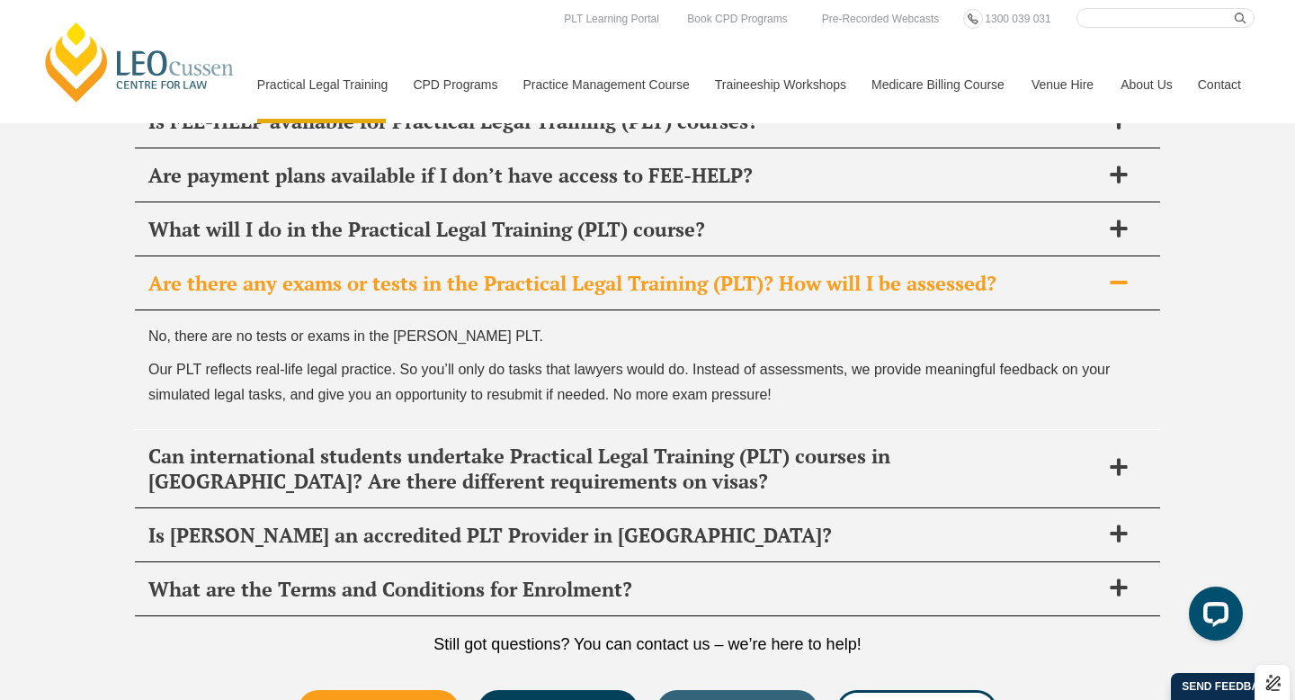
scroll to position [9307, 0]
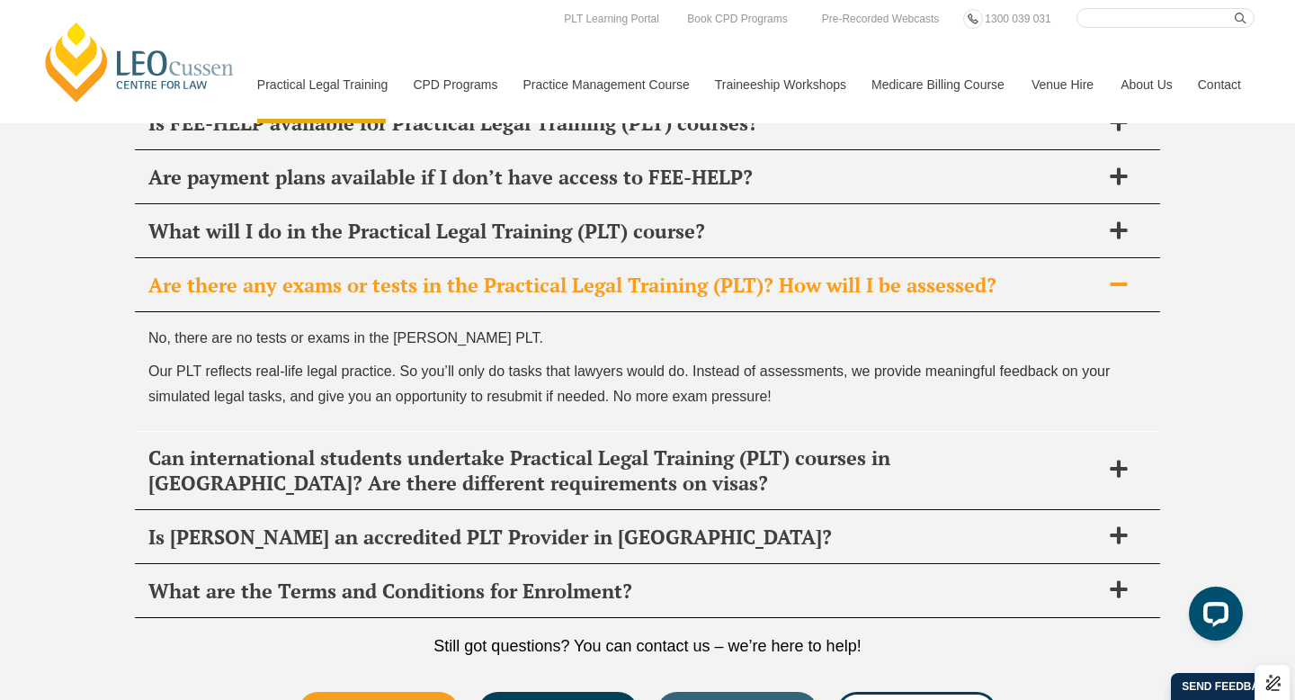
click at [470, 273] on h2 "Are there any exams or tests in the Practical Legal Training (PLT)? How will I …" at bounding box center [624, 285] width 952 height 25
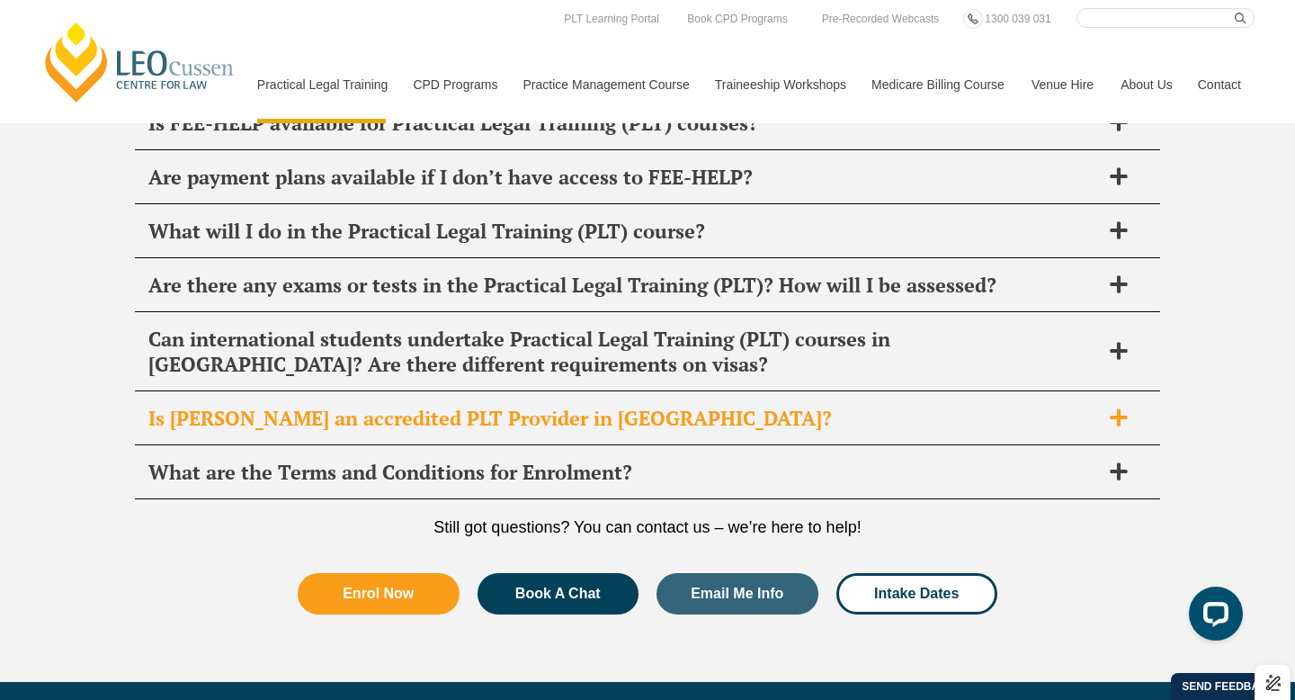
click at [477, 406] on h2 "Is Leo Cussen an accredited PLT Provider in VIC?" at bounding box center [624, 418] width 952 height 25
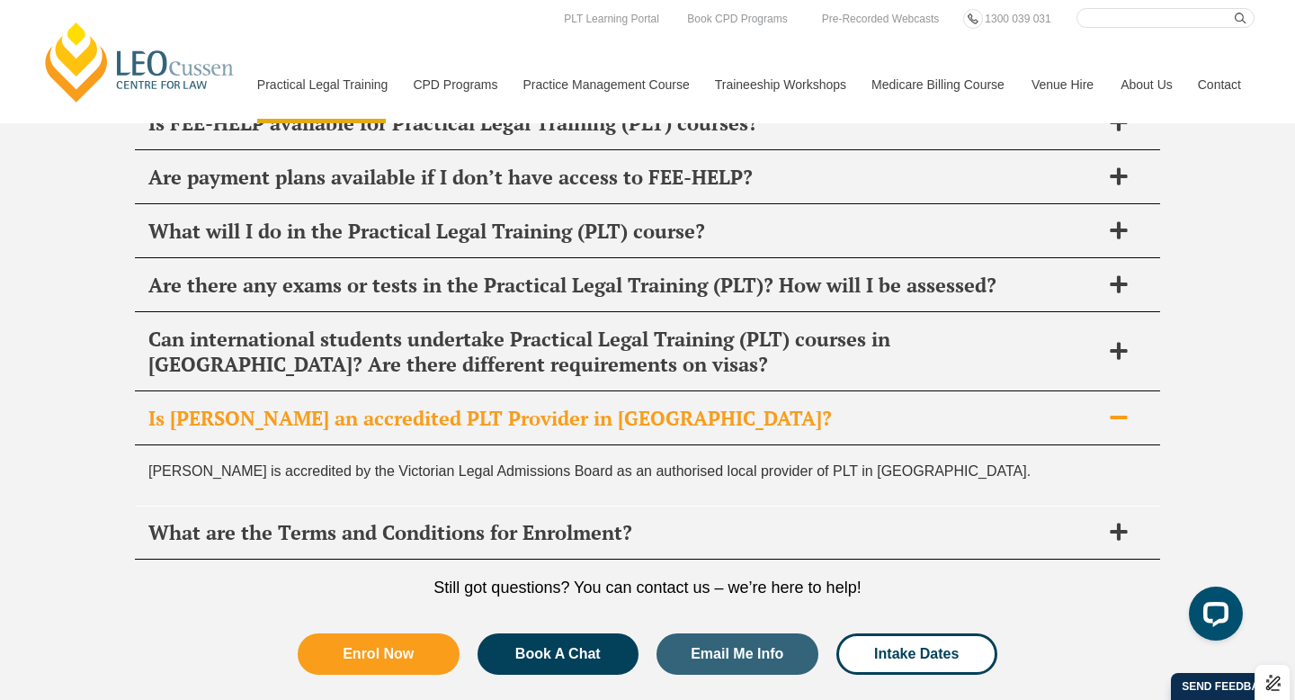
click at [477, 406] on h2 "Is Leo Cussen an accredited PLT Provider in VIC?" at bounding box center [624, 418] width 952 height 25
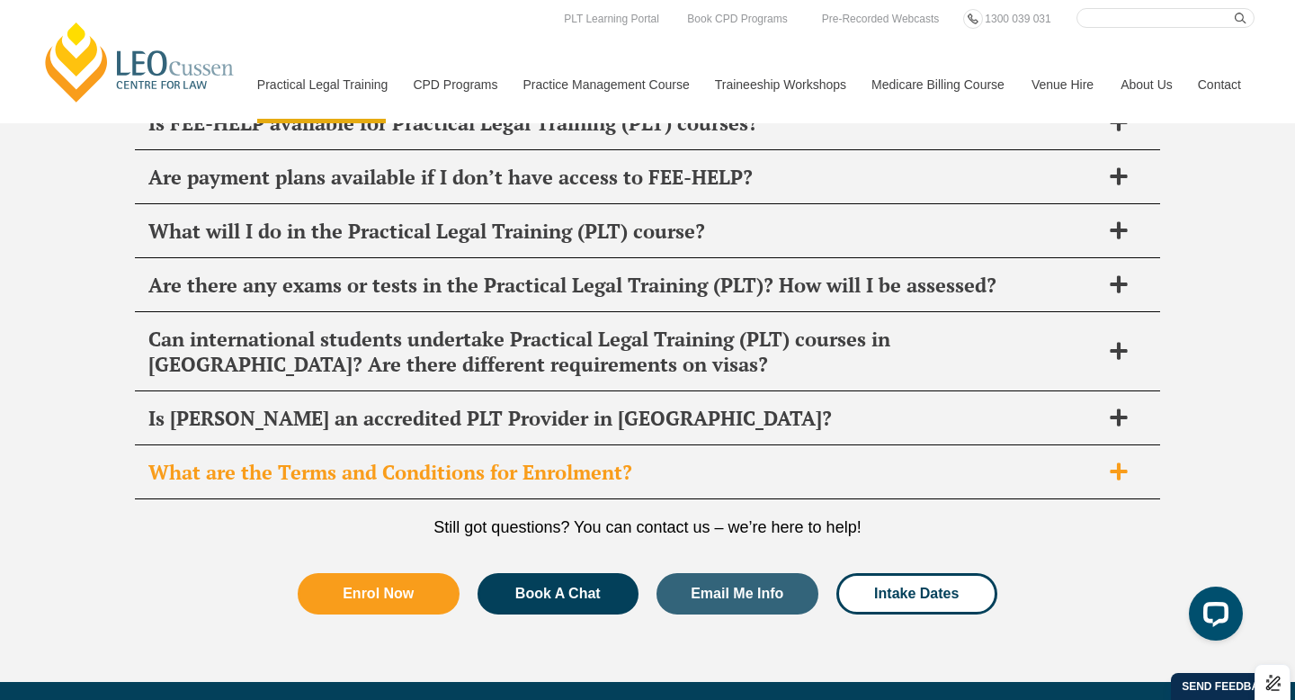
click at [467, 446] on div "What are the Terms and Conditions for Enrolment?" at bounding box center [647, 472] width 1025 height 53
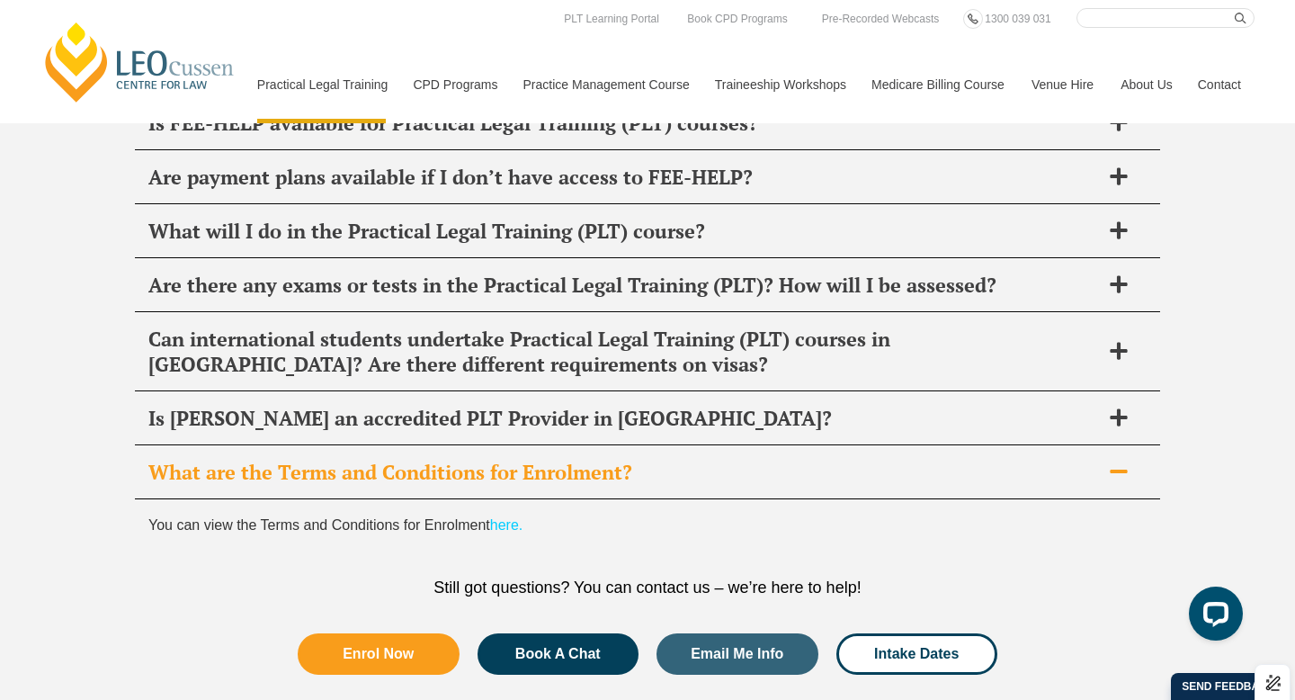
click at [460, 460] on h2 "What are the Terms and Conditions for Enrolment?" at bounding box center [624, 472] width 952 height 25
